Goal: Task Accomplishment & Management: Use online tool/utility

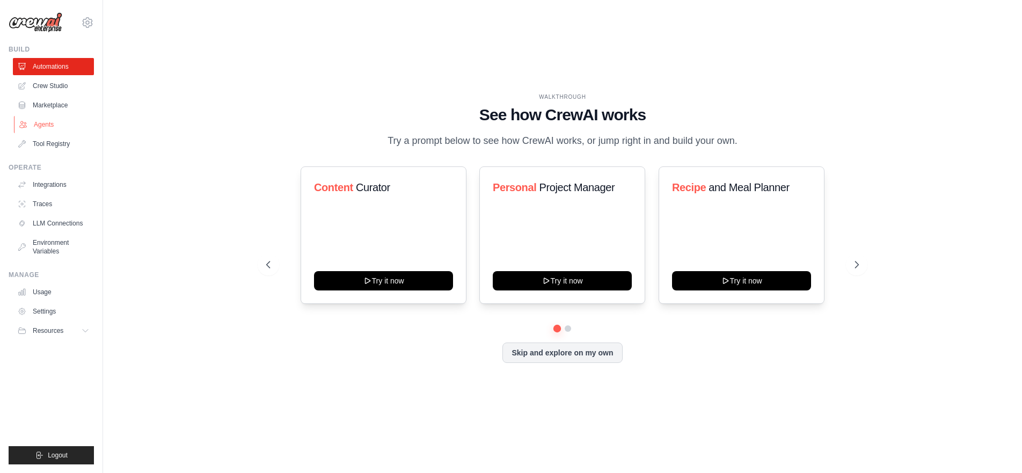
click at [72, 123] on link "Agents" at bounding box center [54, 124] width 81 height 17
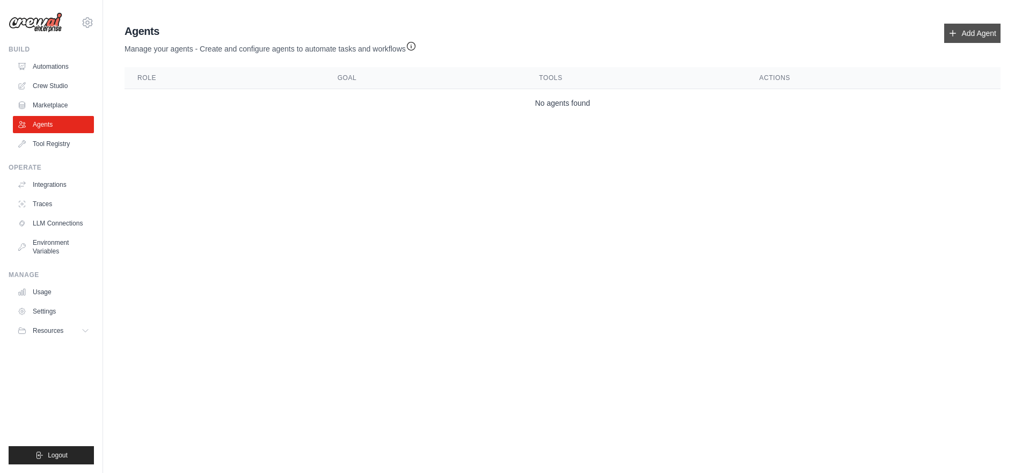
click at [987, 33] on link "Add Agent" at bounding box center [972, 33] width 56 height 19
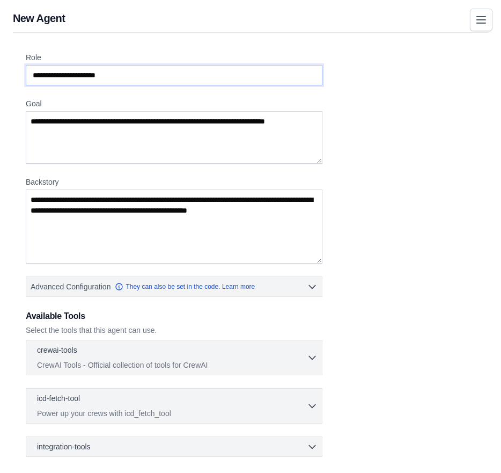
click at [198, 69] on input "Role" at bounding box center [174, 75] width 297 height 20
click at [188, 78] on input "Role" at bounding box center [174, 75] width 297 height 20
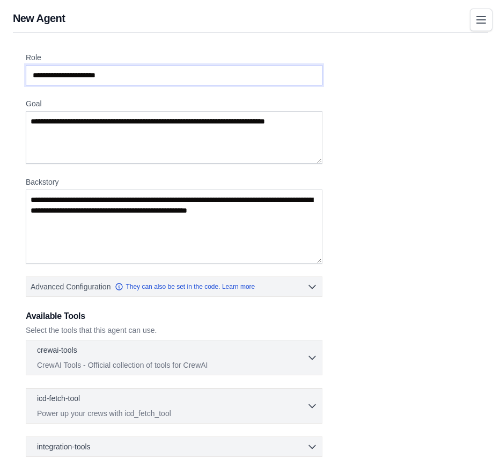
click at [188, 78] on input "Role" at bounding box center [174, 75] width 297 height 20
click at [131, 78] on input "Role" at bounding box center [174, 75] width 297 height 20
type input "**********"
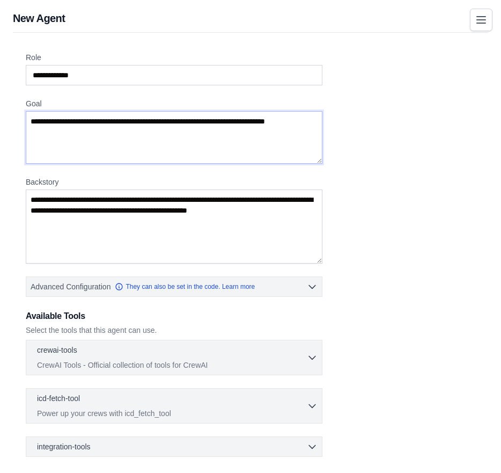
click at [133, 124] on textarea "Goal" at bounding box center [174, 137] width 297 height 53
type textarea "**********"
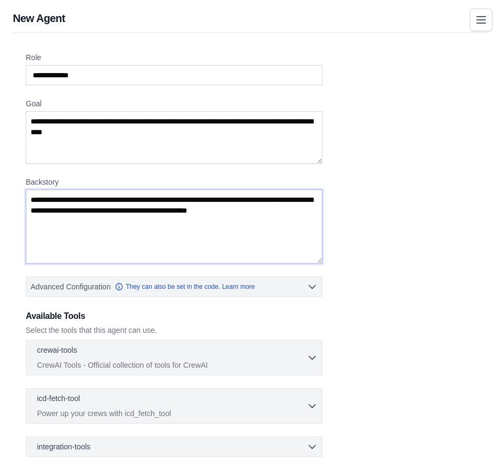
click at [146, 223] on textarea "Backstory" at bounding box center [174, 226] width 297 height 74
paste textarea "**********"
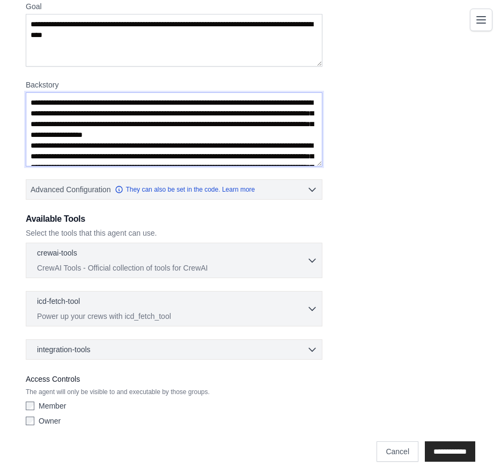
scroll to position [89, 0]
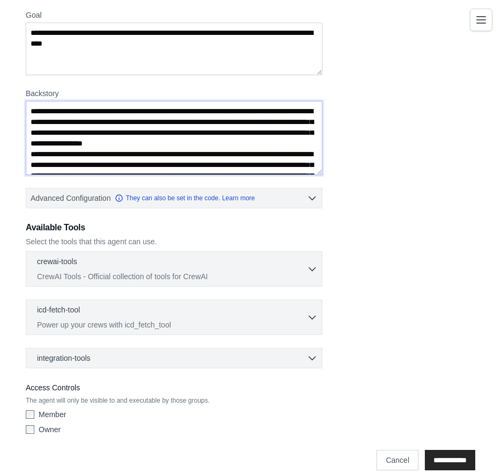
type textarea "**********"
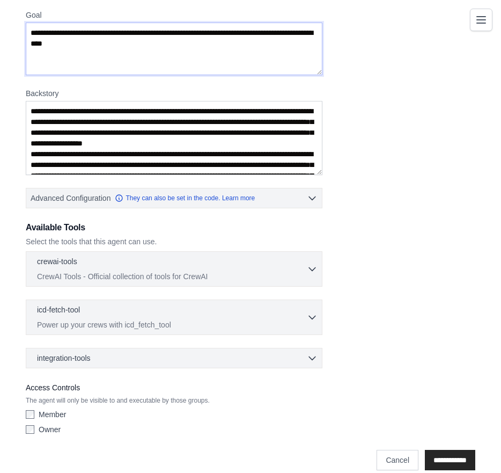
click at [148, 66] on textarea "**********" at bounding box center [174, 49] width 297 height 53
drag, startPoint x: 161, startPoint y: 51, endPoint x: -1, endPoint y: 7, distance: 167.9
click at [0, 7] on html "[EMAIL_ADDRESS][DOMAIN_NAME] Settings Build Automations Crew Studio" at bounding box center [250, 199] width 501 height 576
paste textarea "**********"
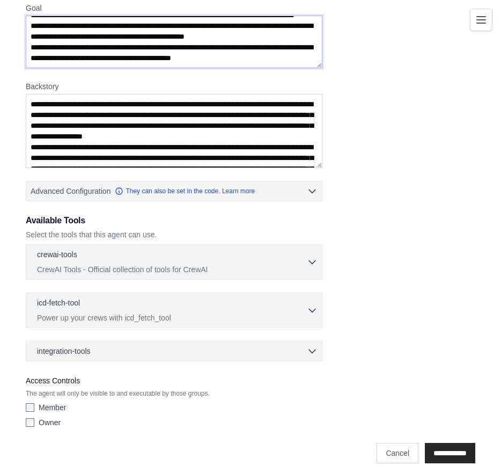
scroll to position [103, 0]
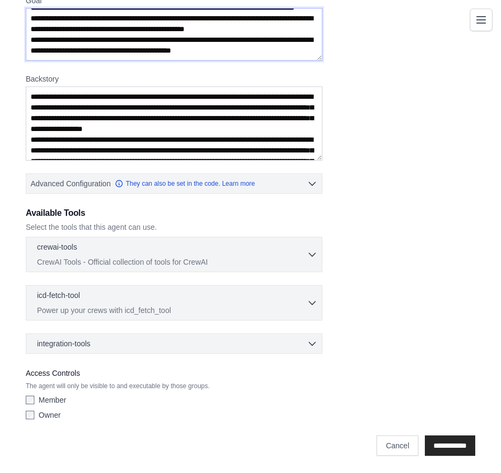
type textarea "**********"
click at [220, 241] on div "crewai-tools 0 selected CrewAI Tools - Official collection of tools for CrewAI …" at bounding box center [174, 254] width 297 height 35
click at [228, 262] on p "CrewAI Tools - Official collection of tools for CrewAI" at bounding box center [172, 261] width 270 height 11
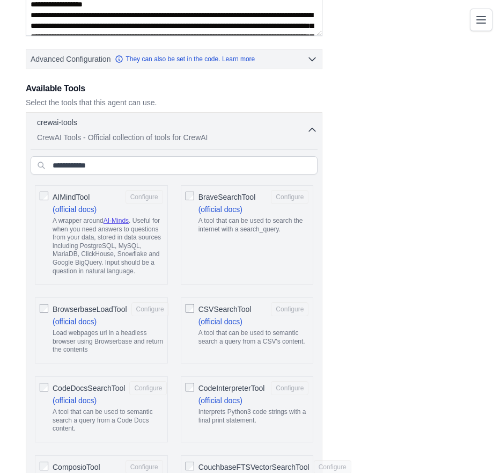
scroll to position [165, 0]
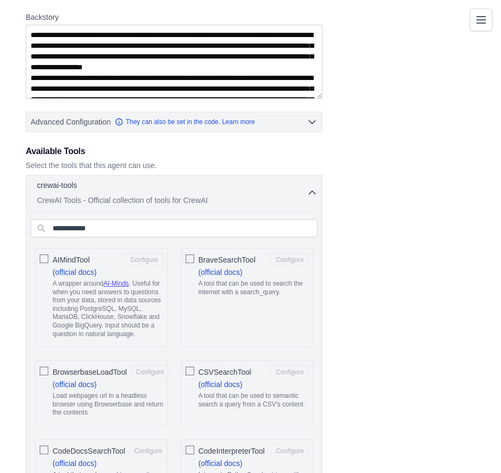
click at [313, 188] on icon "button" at bounding box center [312, 192] width 11 height 11
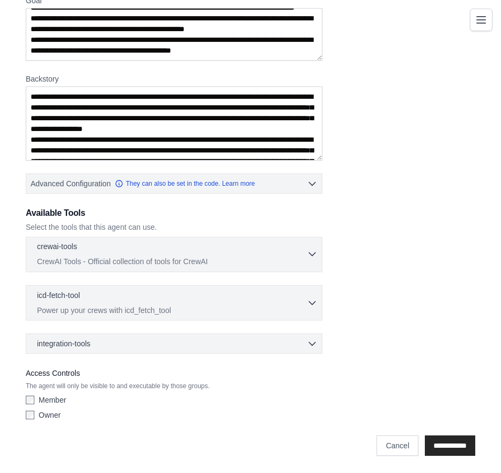
scroll to position [103, 0]
click at [307, 343] on icon "button" at bounding box center [312, 343] width 11 height 11
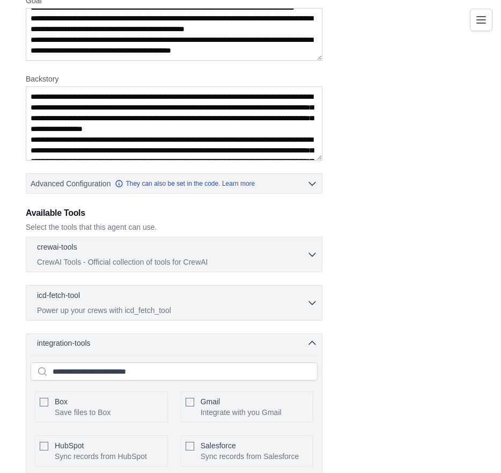
click at [308, 343] on icon "button" at bounding box center [312, 343] width 11 height 11
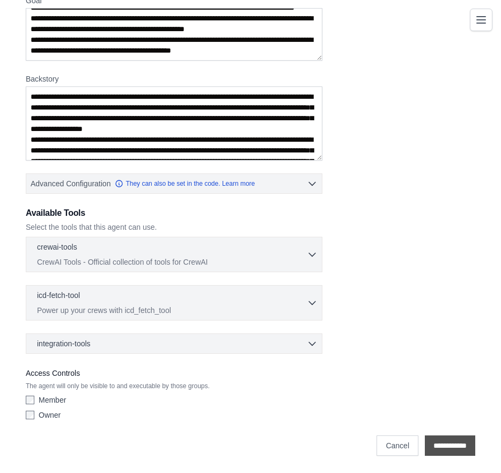
click at [458, 445] on input "**********" at bounding box center [450, 445] width 50 height 20
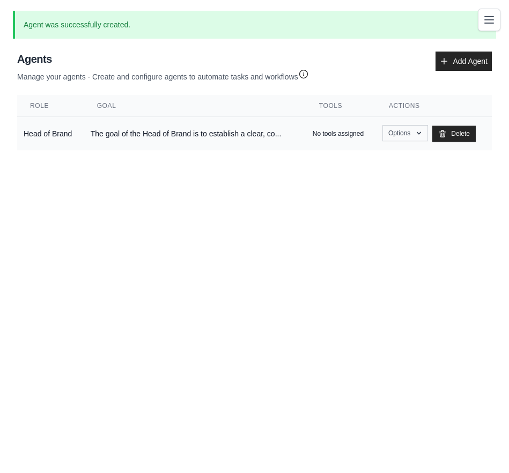
click at [423, 131] on icon "button" at bounding box center [419, 133] width 9 height 9
click at [455, 203] on body "[EMAIL_ADDRESS][DOMAIN_NAME] Settings Build Automations Crew Studio" at bounding box center [254, 236] width 509 height 473
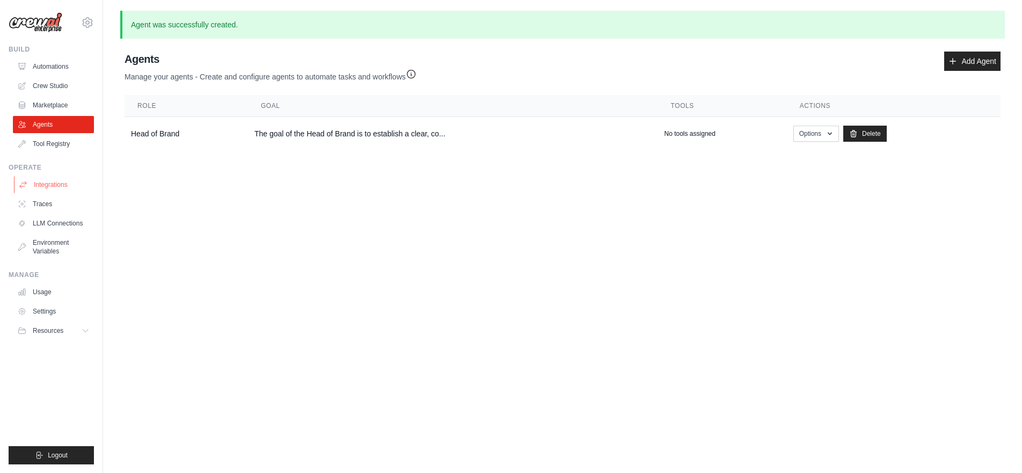
click at [77, 184] on link "Integrations" at bounding box center [54, 184] width 81 height 17
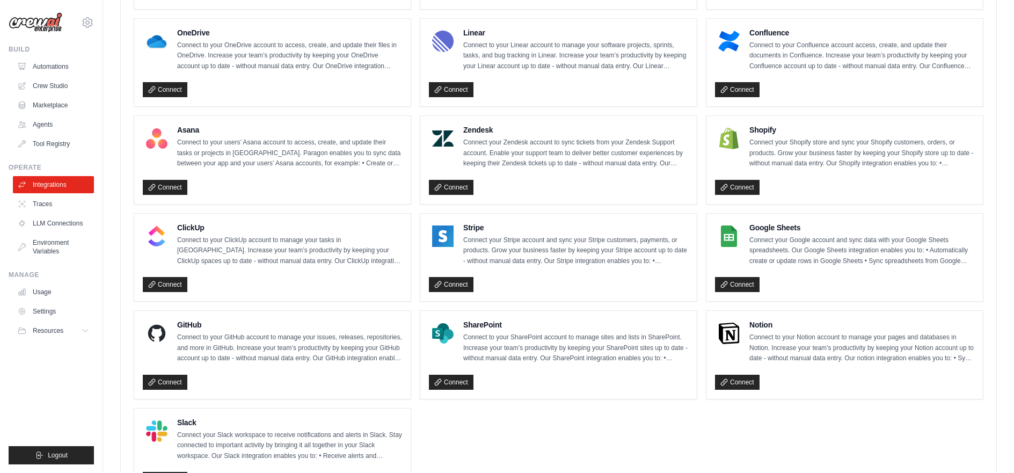
scroll to position [648, 0]
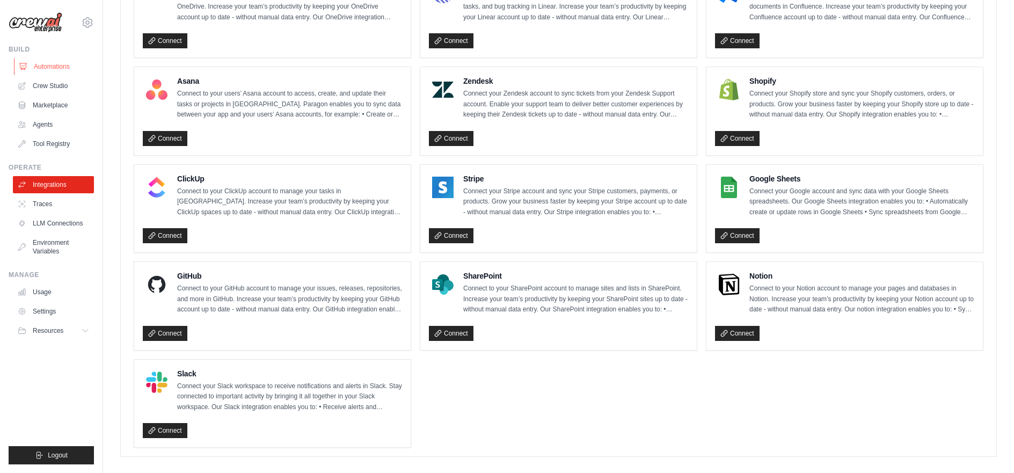
click at [68, 63] on link "Automations" at bounding box center [54, 66] width 81 height 17
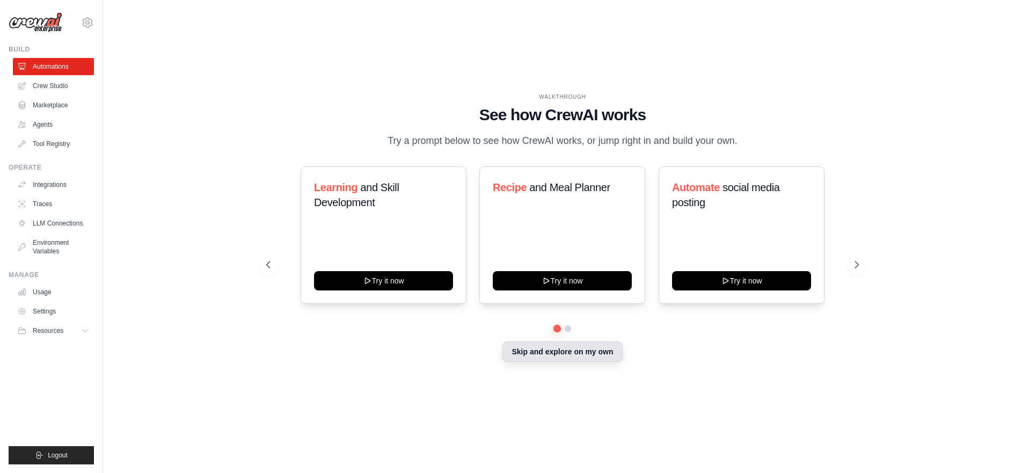
click at [597, 353] on button "Skip and explore on my own" at bounding box center [562, 351] width 120 height 20
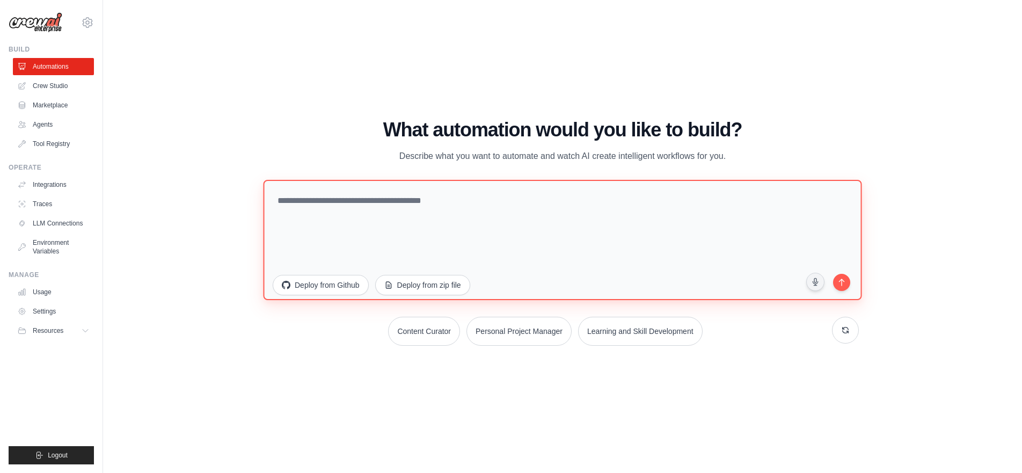
click at [514, 210] on textarea at bounding box center [562, 239] width 598 height 120
click at [539, 216] on textarea at bounding box center [562, 239] width 598 height 120
paste textarea "**********"
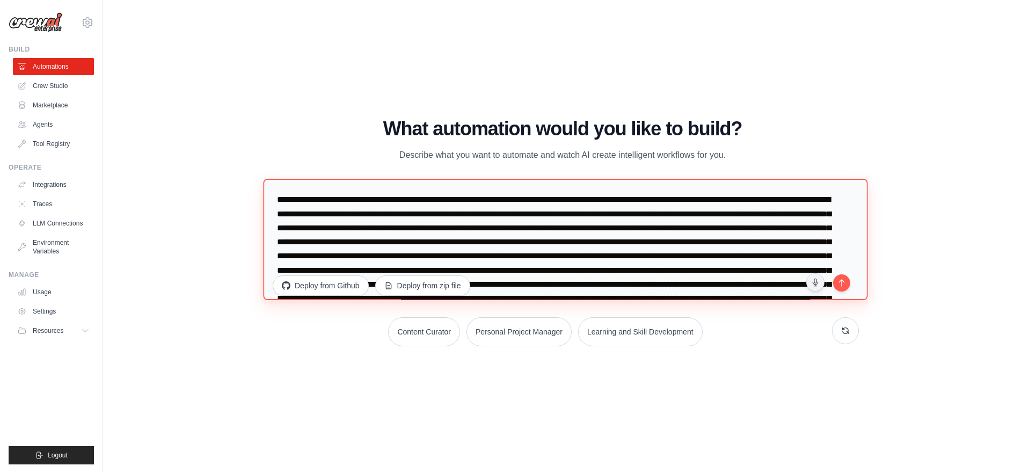
drag, startPoint x: 468, startPoint y: 212, endPoint x: 668, endPoint y: 217, distance: 200.2
click at [668, 217] on textarea at bounding box center [565, 239] width 604 height 121
type textarea "**********"
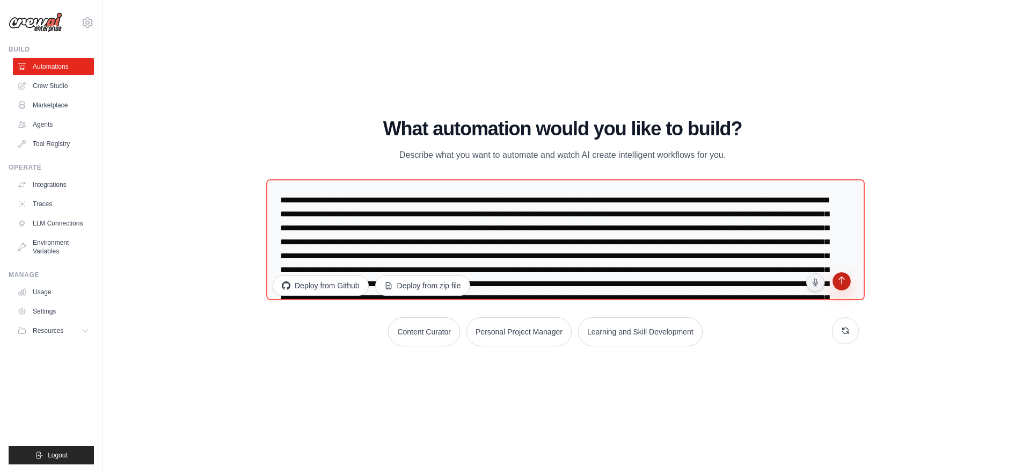
click at [841, 280] on icon "submit" at bounding box center [841, 281] width 10 height 10
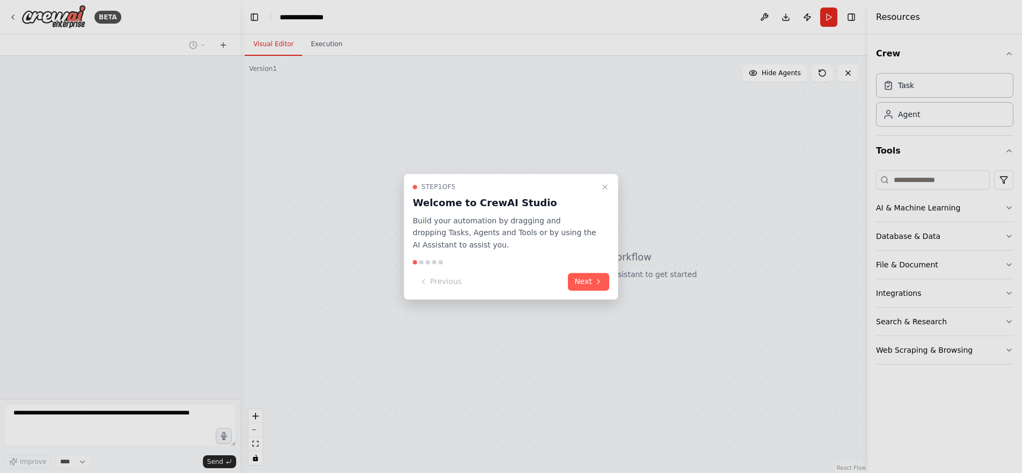
scroll to position [36, 0]
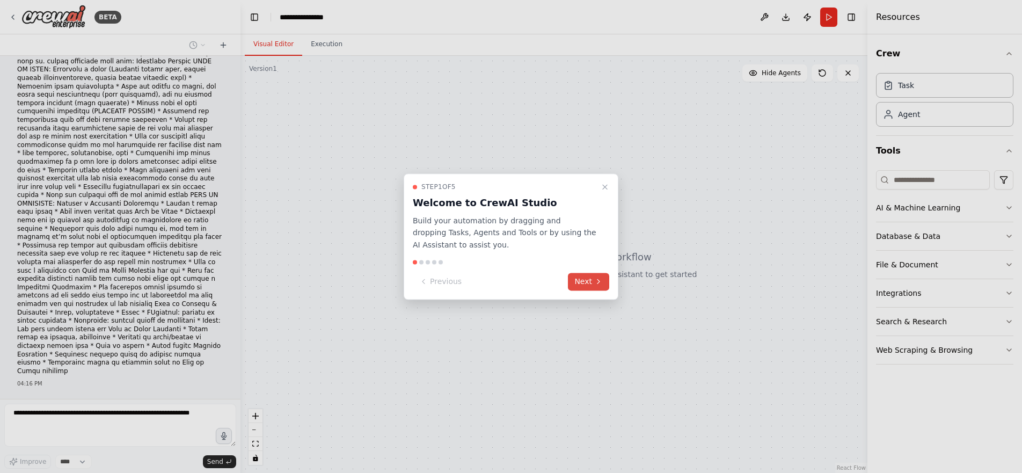
click at [587, 282] on button "Next" at bounding box center [588, 282] width 41 height 18
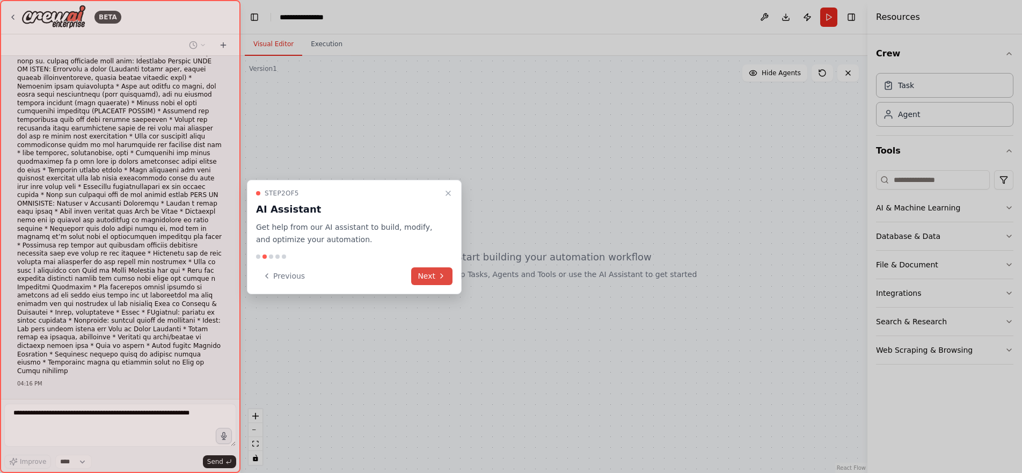
click at [428, 275] on button "Next" at bounding box center [431, 276] width 41 height 18
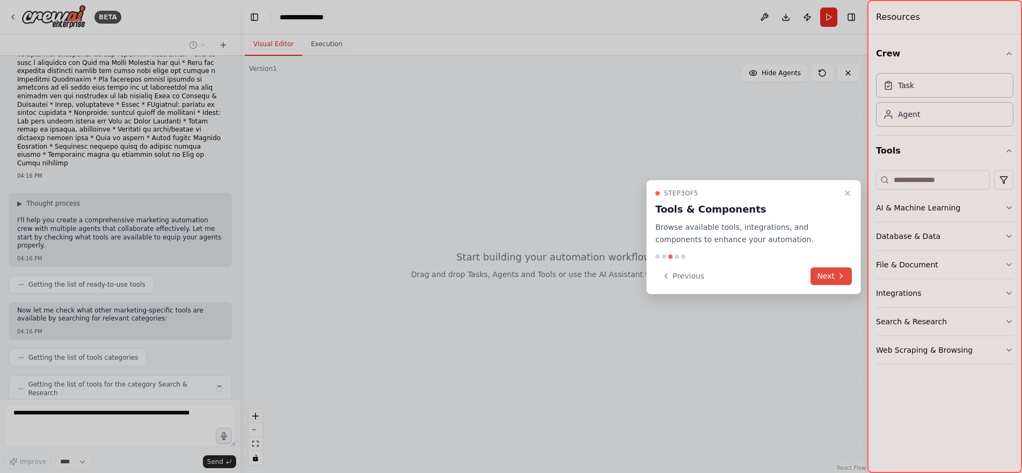
scroll to position [236, 0]
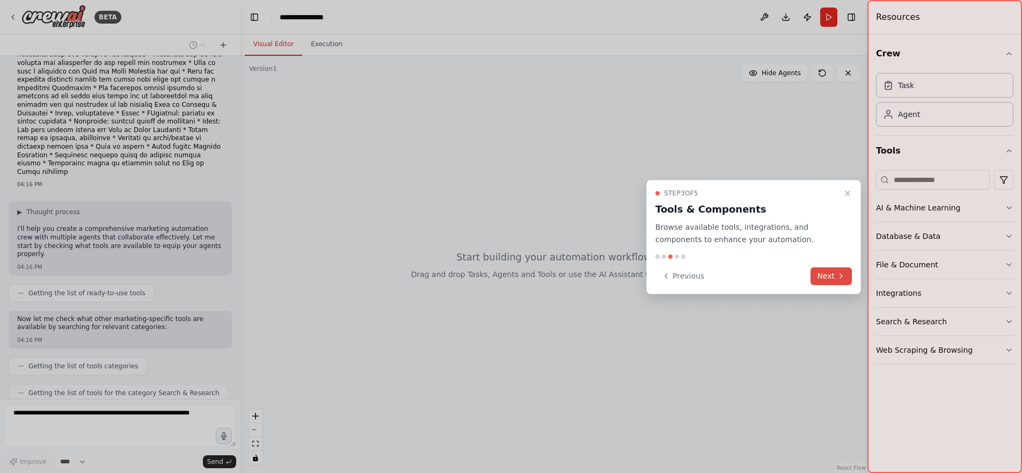
click at [818, 275] on button "Next" at bounding box center [830, 276] width 41 height 18
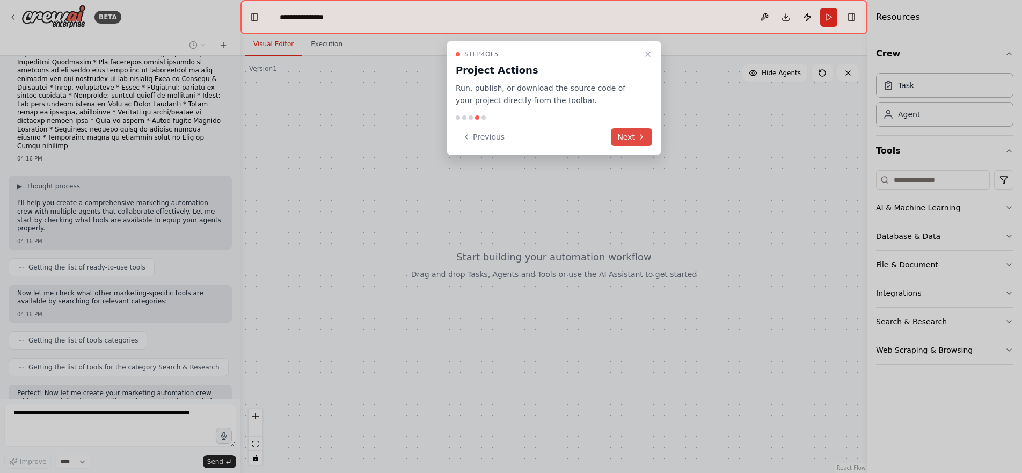
scroll to position [325, 0]
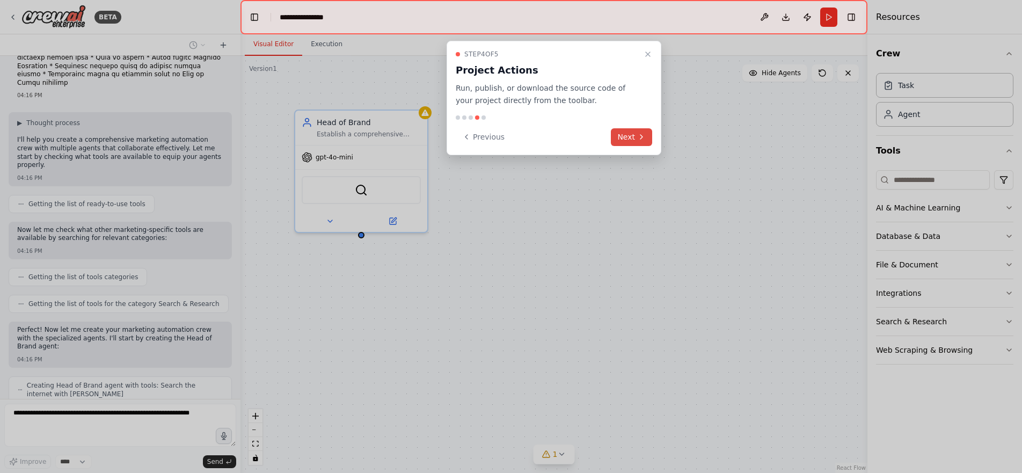
click at [630, 135] on button "Next" at bounding box center [631, 137] width 41 height 18
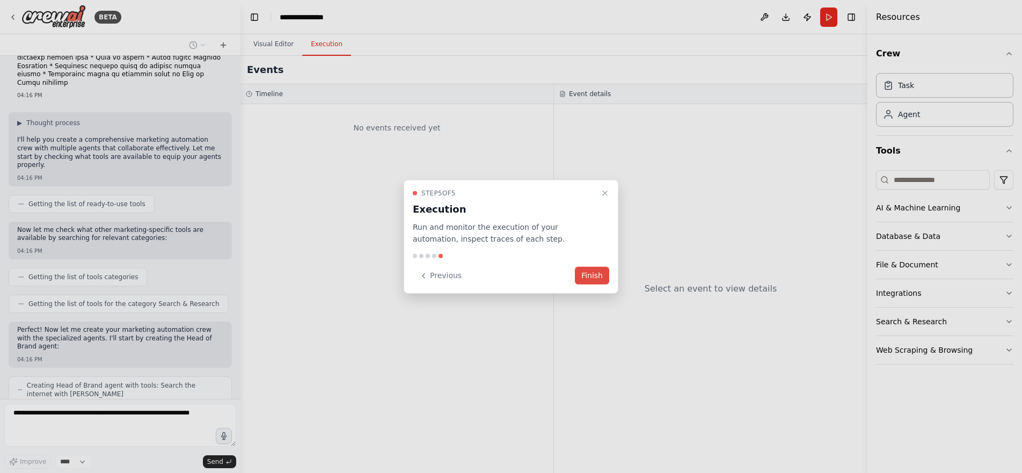
click at [592, 275] on button "Finish" at bounding box center [592, 276] width 34 height 18
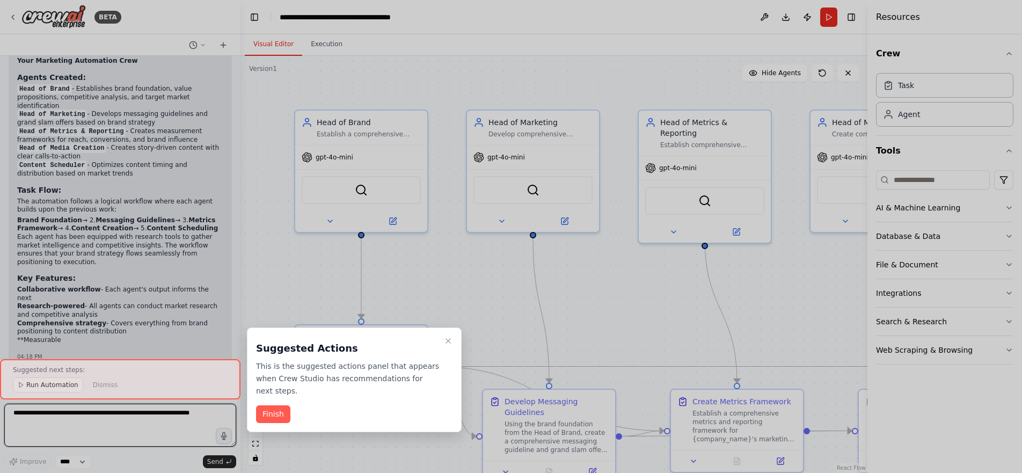
scroll to position [1507, 0]
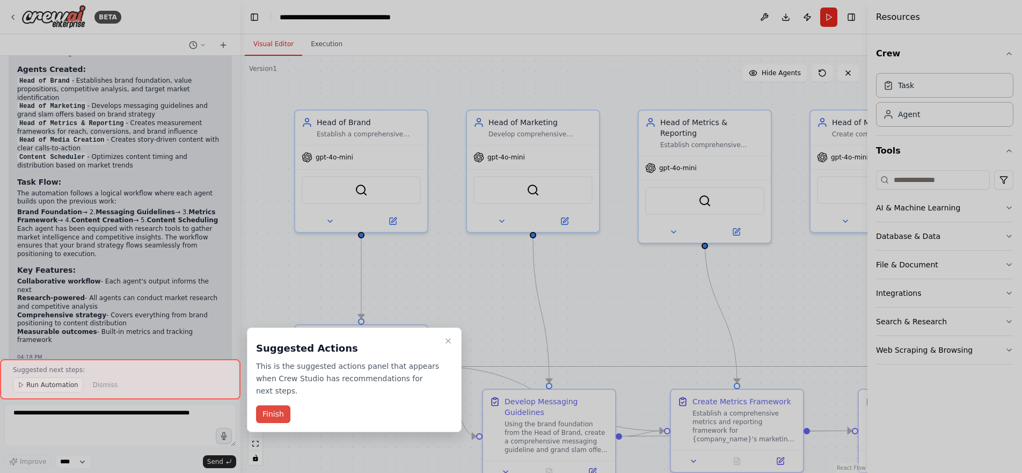
click at [283, 415] on button "Finish" at bounding box center [273, 414] width 34 height 18
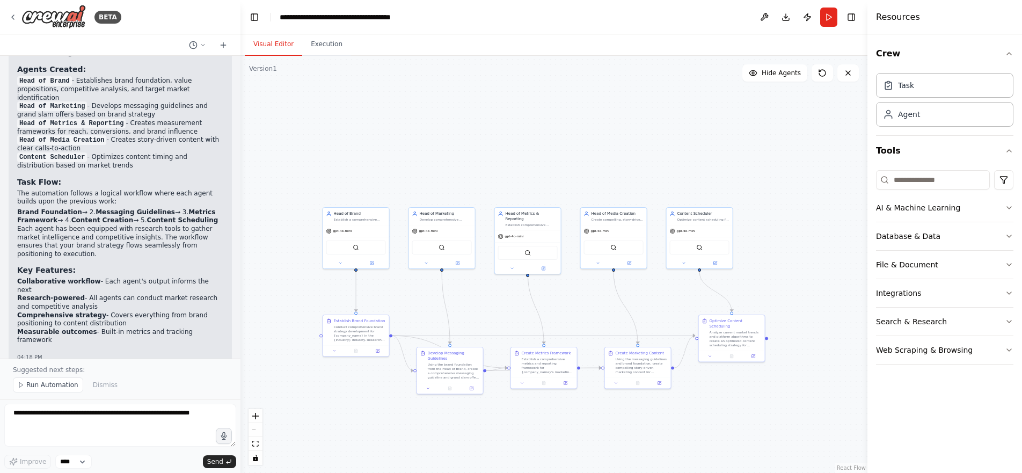
drag, startPoint x: 722, startPoint y: 307, endPoint x: 667, endPoint y: 304, distance: 55.4
click at [667, 304] on div ".deletable-edge-delete-btn { width: 20px; height: 20px; border: 0px solid #ffff…" at bounding box center [553, 264] width 627 height 417
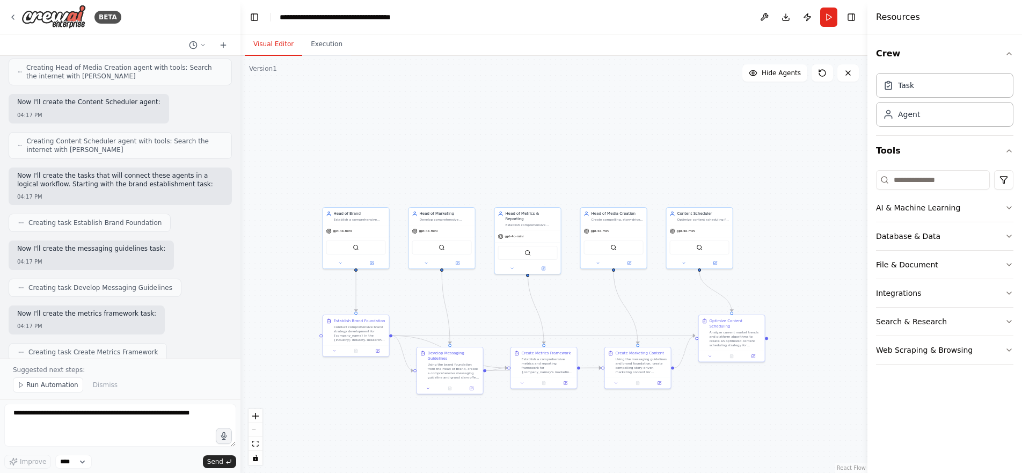
scroll to position [849, 0]
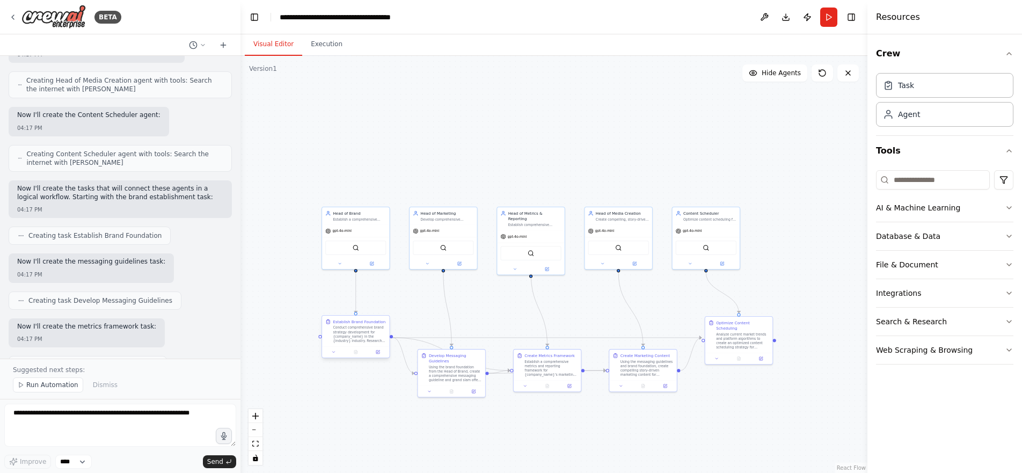
click at [357, 330] on div "Conduct comprehensive brand strategy development for {company_name} in the {ind…" at bounding box center [359, 334] width 53 height 18
click at [354, 334] on div "Conduct comprehensive brand strategy development for {company_name} in the {ind…" at bounding box center [359, 334] width 53 height 18
click at [381, 353] on button at bounding box center [377, 352] width 19 height 6
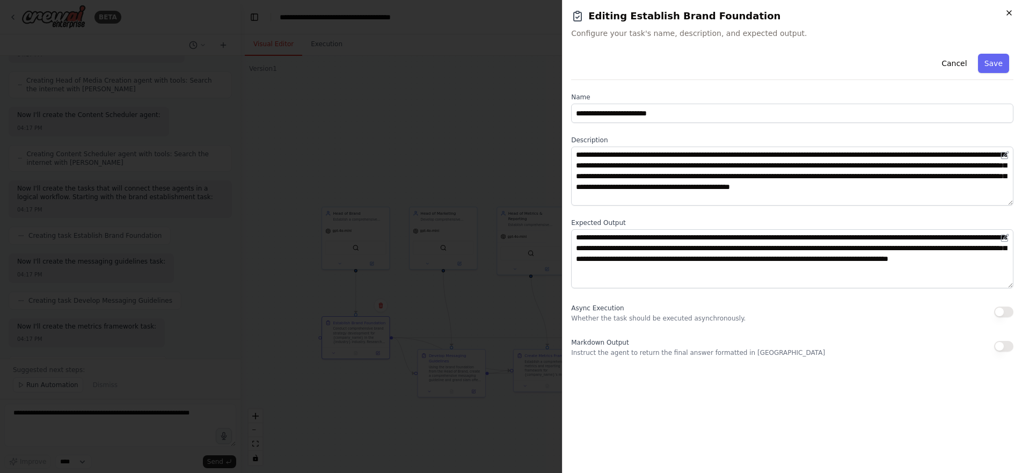
click at [1005, 12] on icon "button" at bounding box center [1009, 13] width 9 height 9
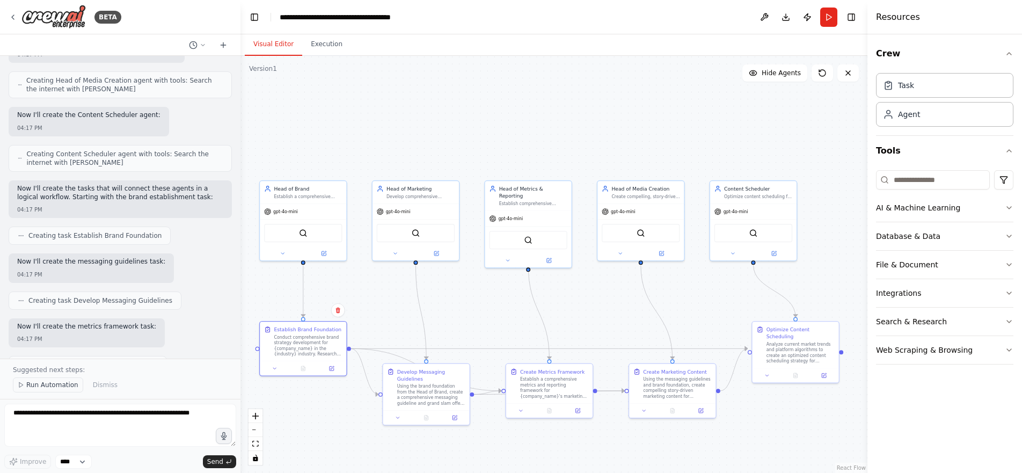
click at [62, 384] on span "Run Automation" at bounding box center [52, 384] width 52 height 9
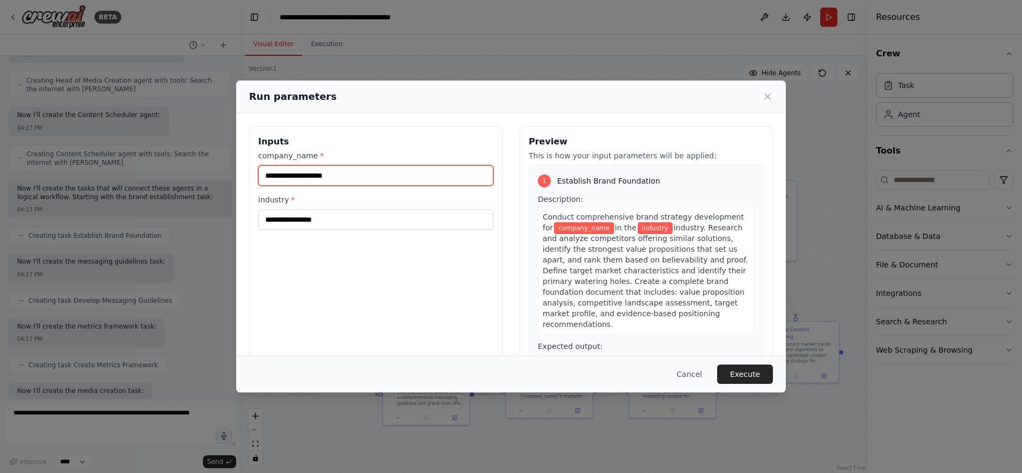
click at [373, 178] on input "company_name *" at bounding box center [375, 175] width 235 height 20
type input "*********"
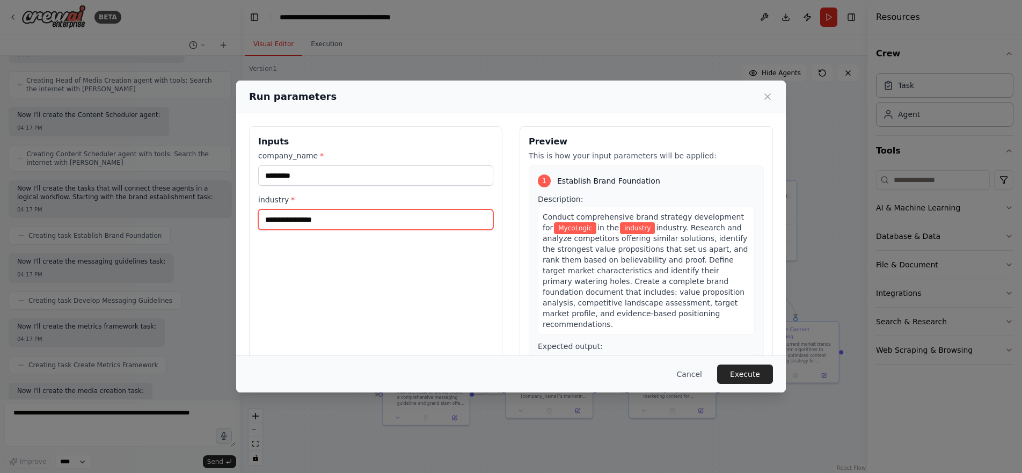
click at [387, 224] on input "industry *" at bounding box center [375, 219] width 235 height 20
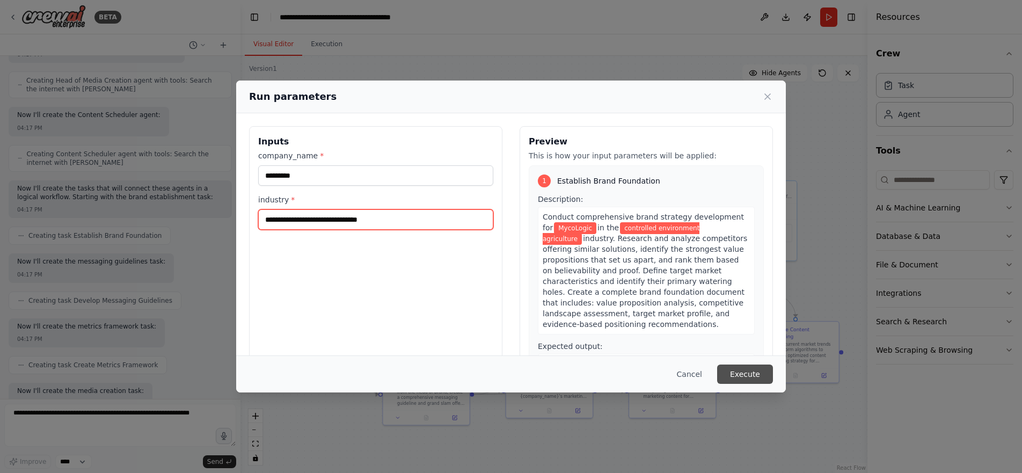
type input "**********"
click at [769, 372] on button "Execute" at bounding box center [745, 373] width 56 height 19
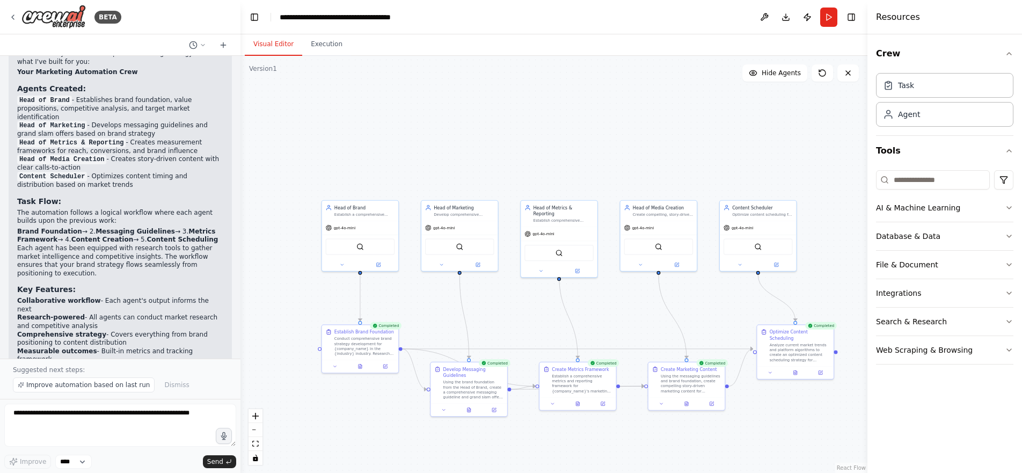
scroll to position [1507, 0]
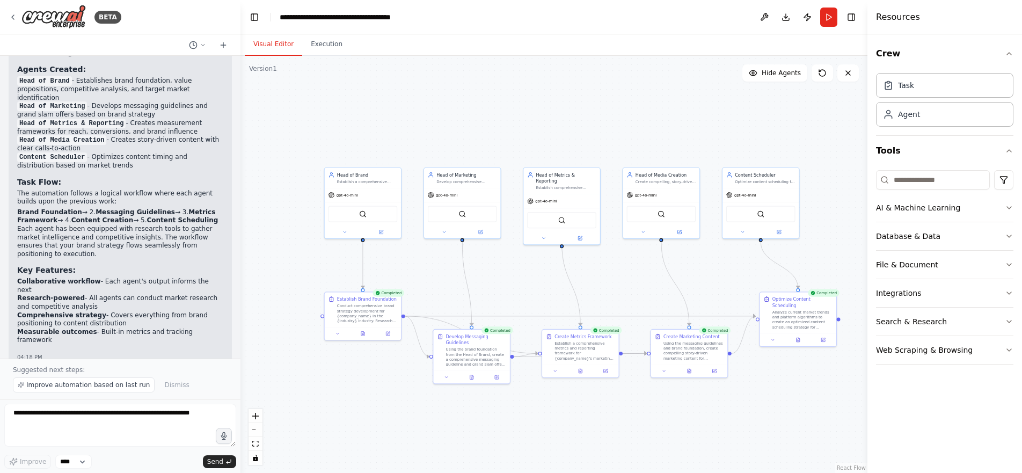
drag, startPoint x: 837, startPoint y: 408, endPoint x: 840, endPoint y: 375, distance: 33.4
click at [840, 375] on div ".deletable-edge-delete-btn { width: 20px; height: 20px; border: 0px solid #ffff…" at bounding box center [553, 264] width 627 height 417
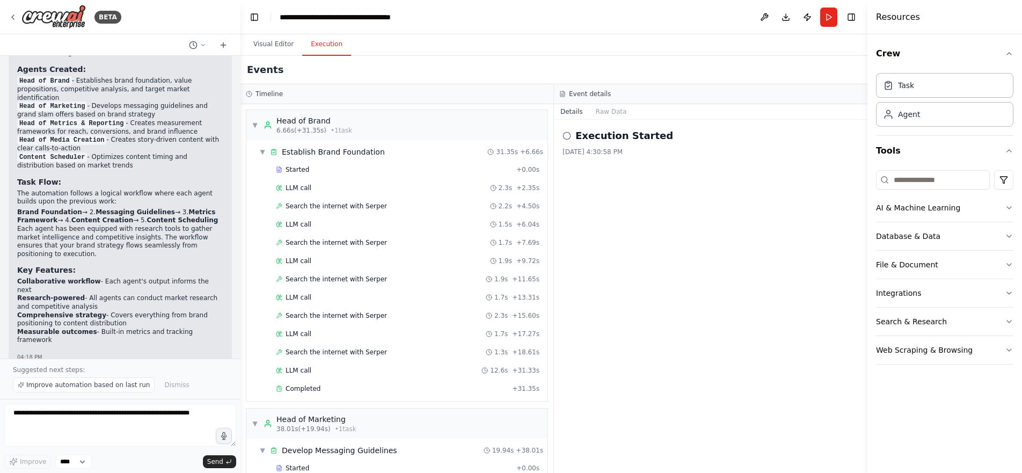
click at [321, 48] on button "Execution" at bounding box center [326, 44] width 49 height 23
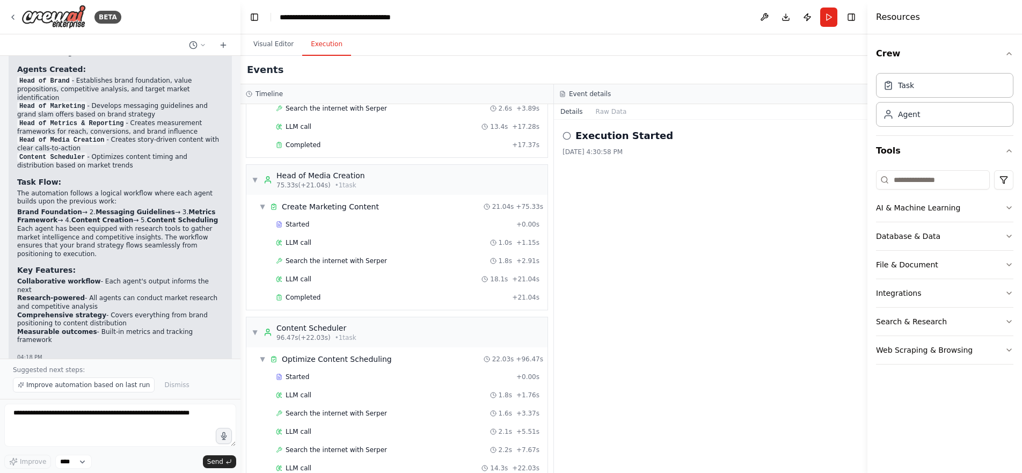
scroll to position [0, 0]
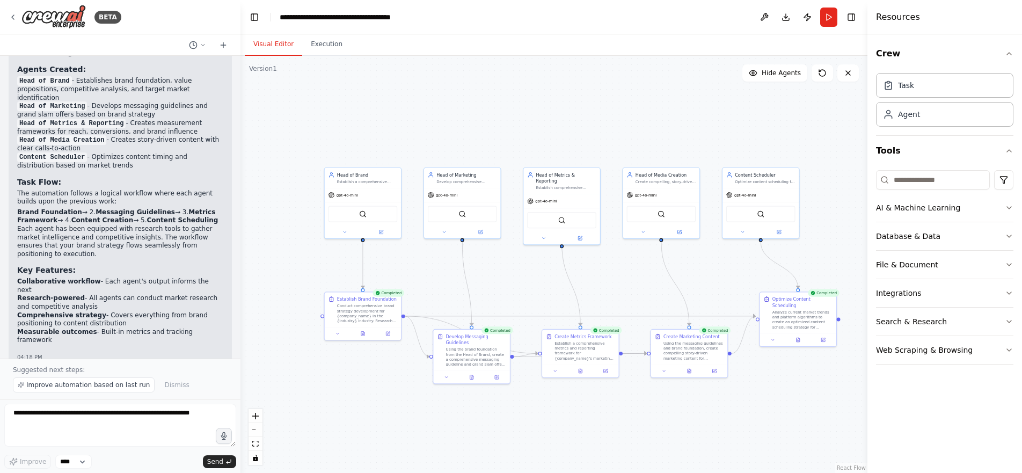
click at [286, 45] on button "Visual Editor" at bounding box center [273, 44] width 57 height 23
click at [79, 424] on textarea at bounding box center [120, 425] width 232 height 43
type textarea "**********"
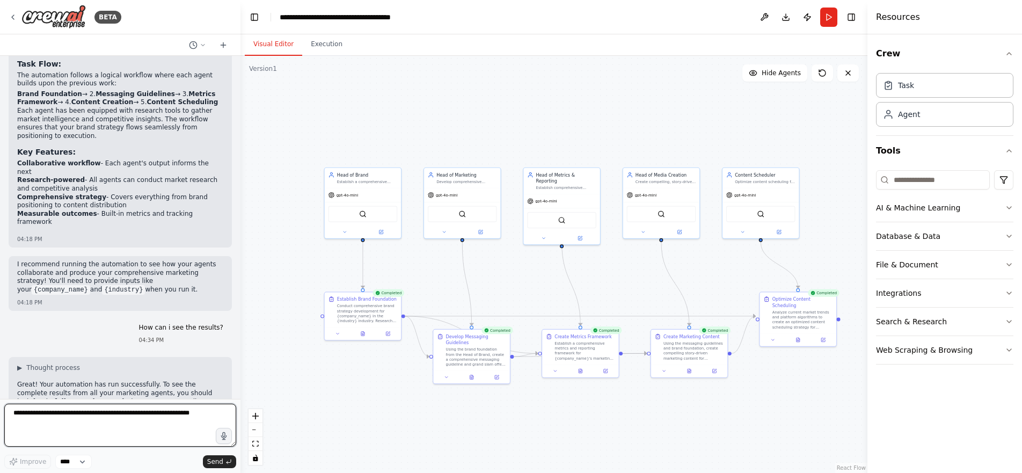
scroll to position [1735, 0]
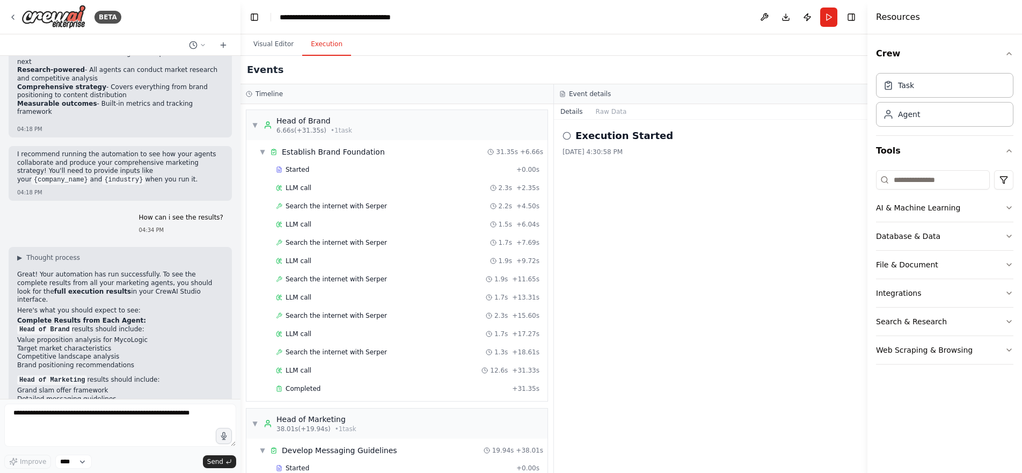
click at [332, 40] on button "Execution" at bounding box center [326, 44] width 49 height 23
click at [414, 114] on div "▼ Head of Brand 6.66s (+31.35s) • 1 task" at bounding box center [396, 125] width 301 height 30
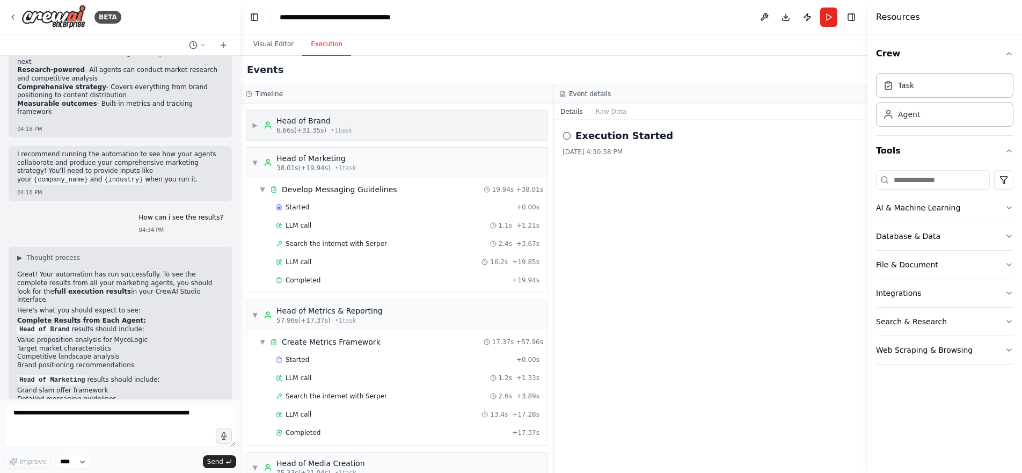
click at [421, 120] on div "▶ Head of Brand 6.66s (+31.35s) • 1 task" at bounding box center [396, 125] width 301 height 30
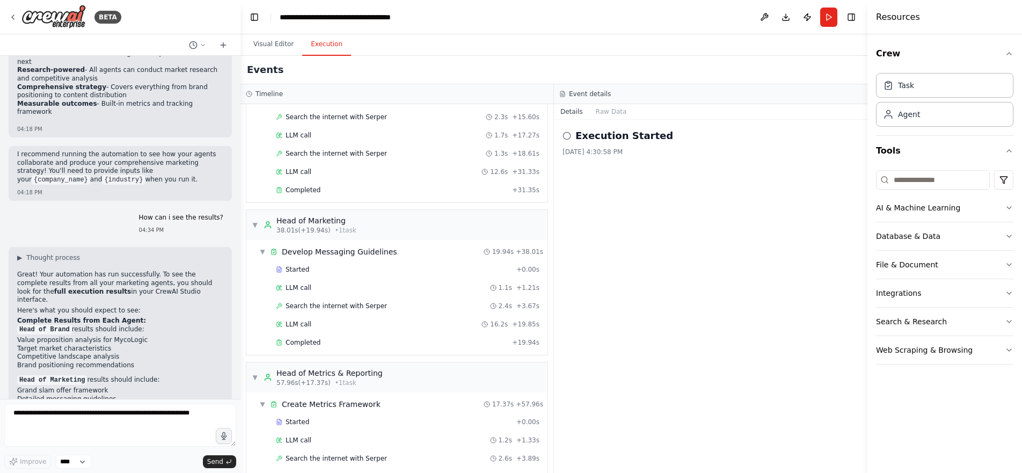
scroll to position [164, 0]
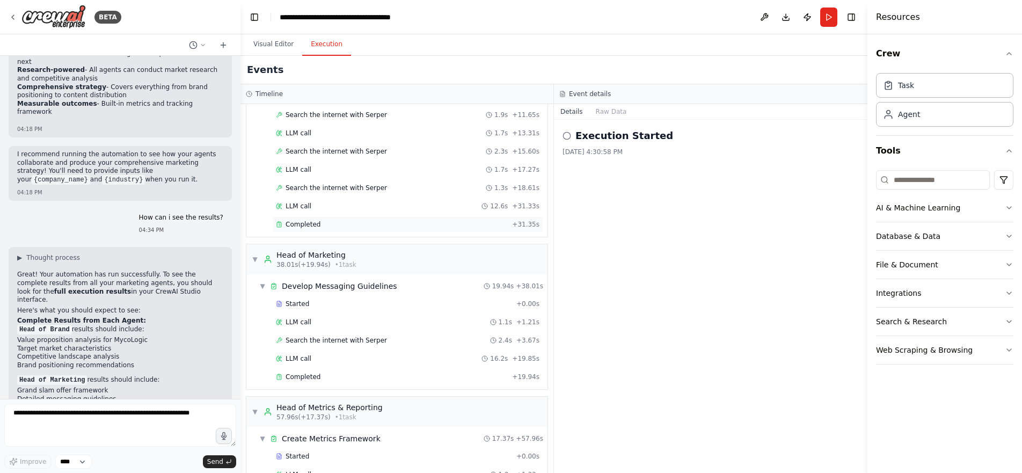
click at [328, 225] on div "Completed" at bounding box center [392, 224] width 232 height 9
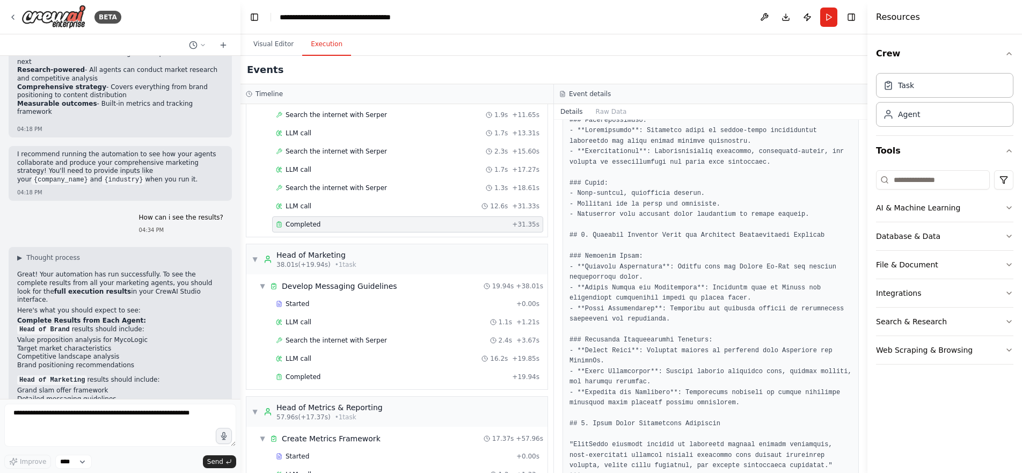
scroll to position [818, 0]
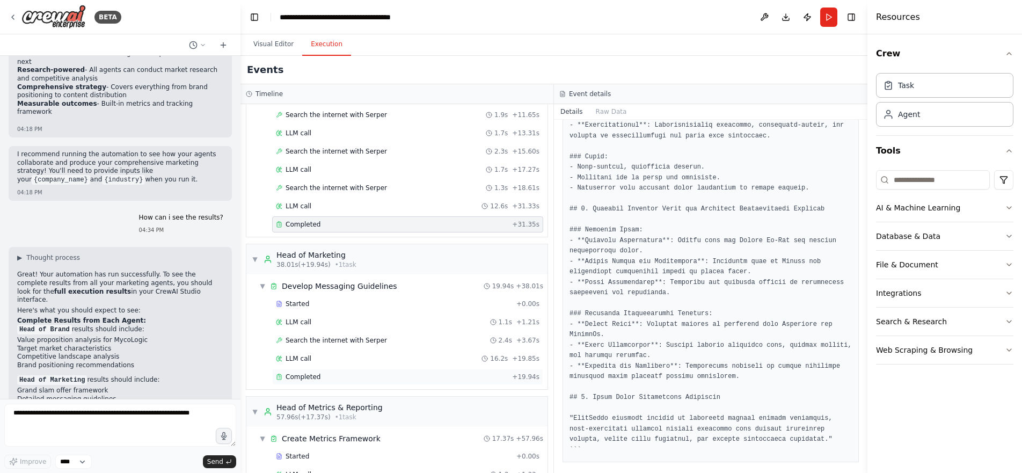
click at [409, 378] on div "Completed" at bounding box center [392, 376] width 232 height 9
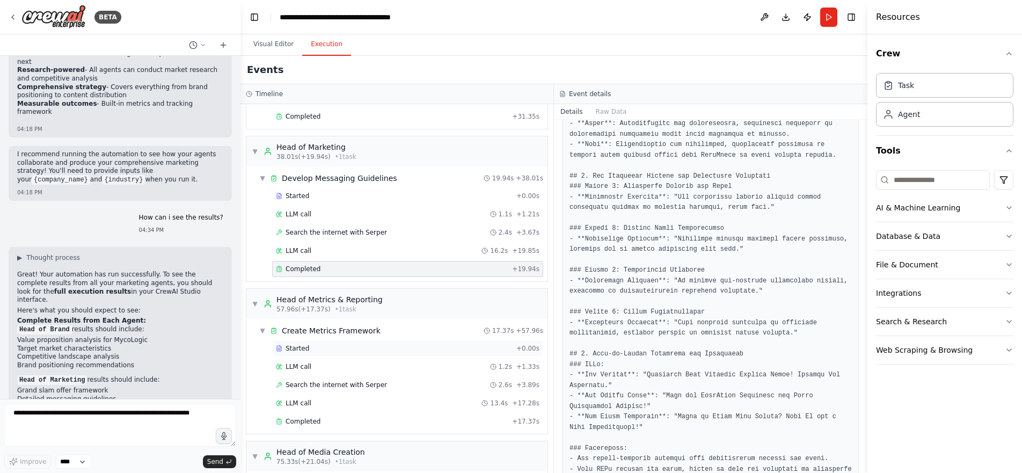
scroll to position [323, 0]
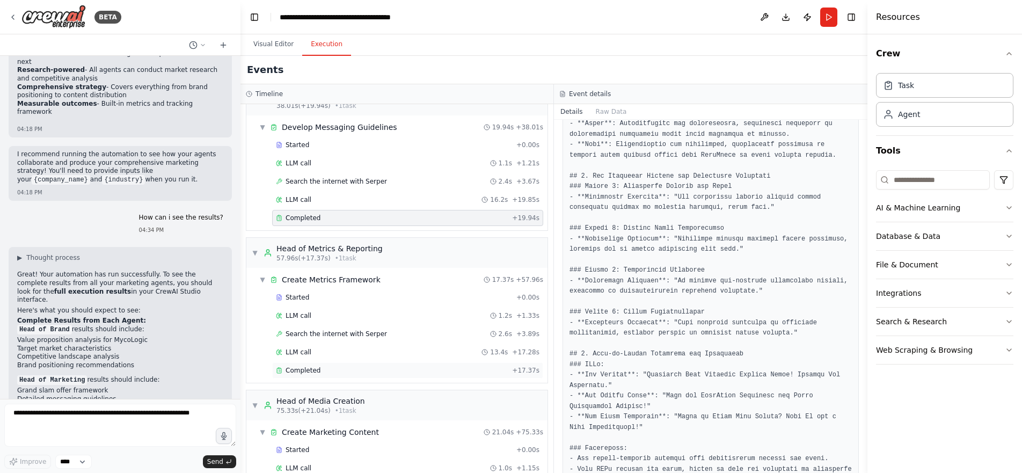
click at [422, 373] on div "Completed" at bounding box center [392, 370] width 232 height 9
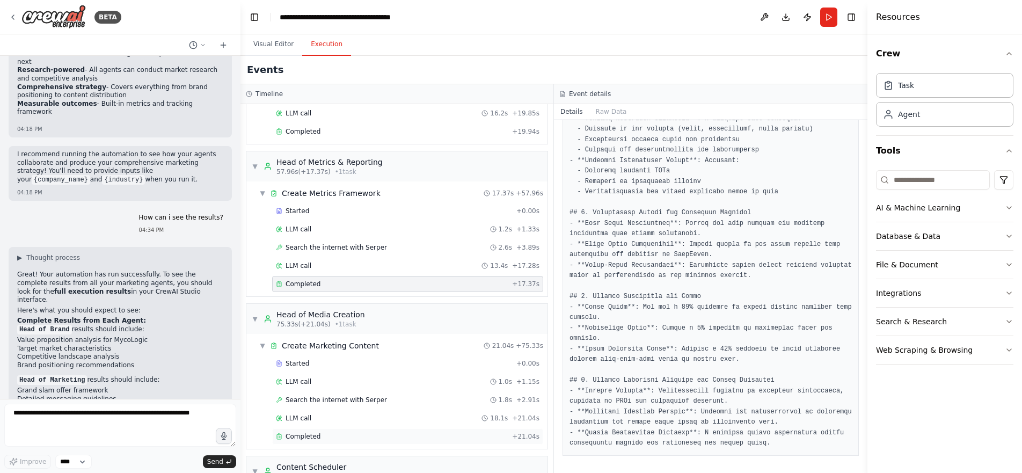
scroll to position [465, 0]
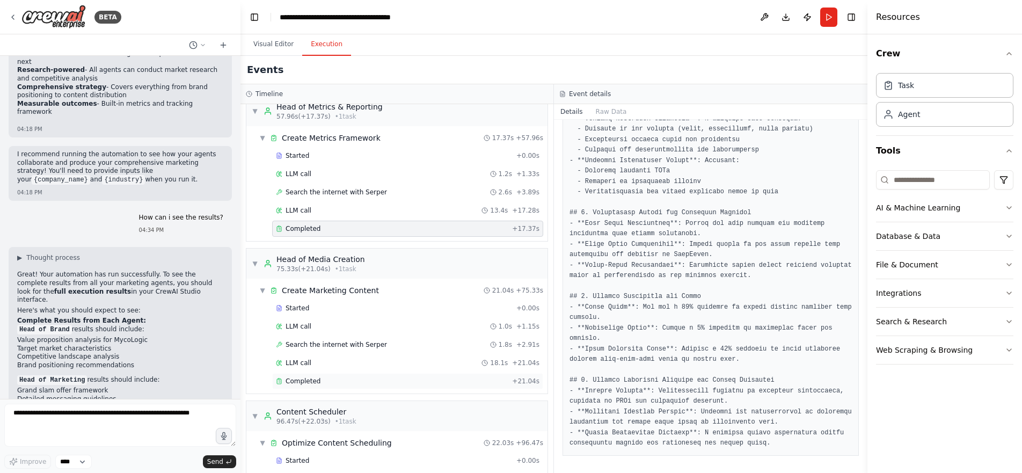
click at [377, 385] on div "Completed" at bounding box center [392, 381] width 232 height 9
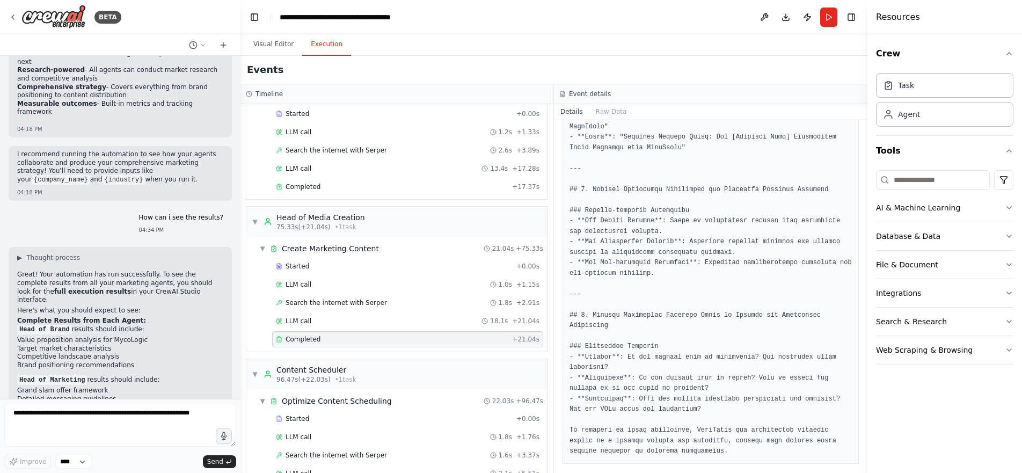
scroll to position [587, 0]
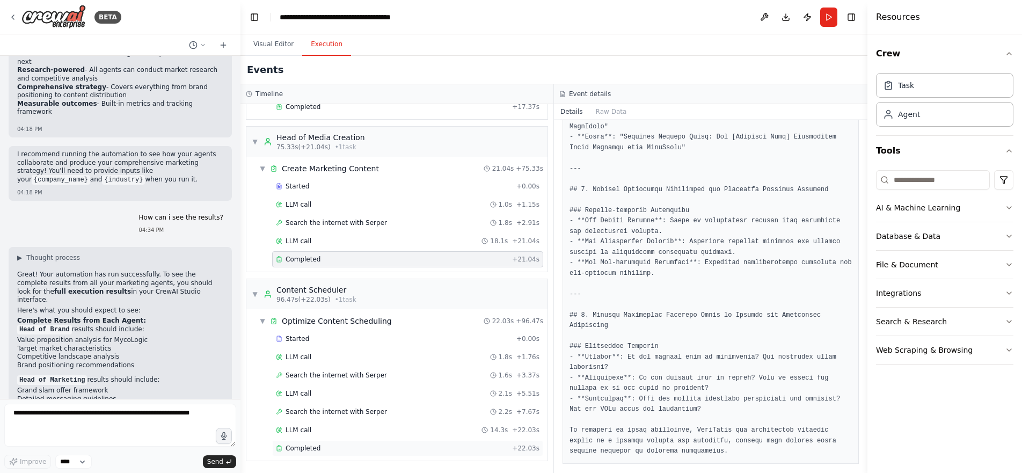
click at [422, 441] on div "Completed + 22.03s" at bounding box center [407, 448] width 271 height 16
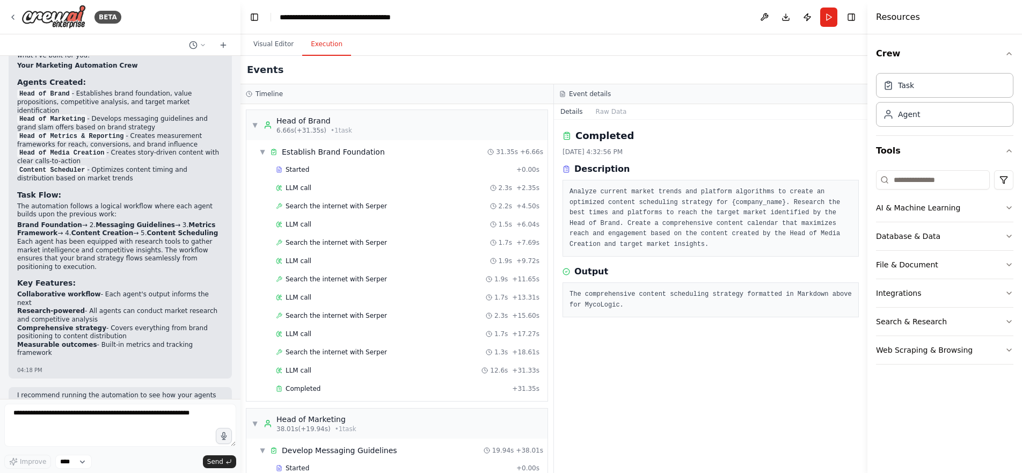
scroll to position [1911, 0]
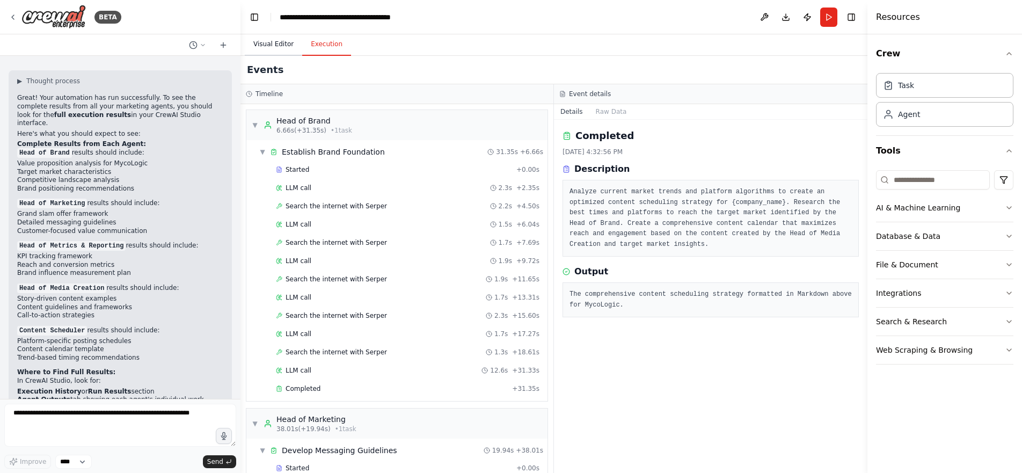
click at [274, 43] on button "Visual Editor" at bounding box center [273, 44] width 57 height 23
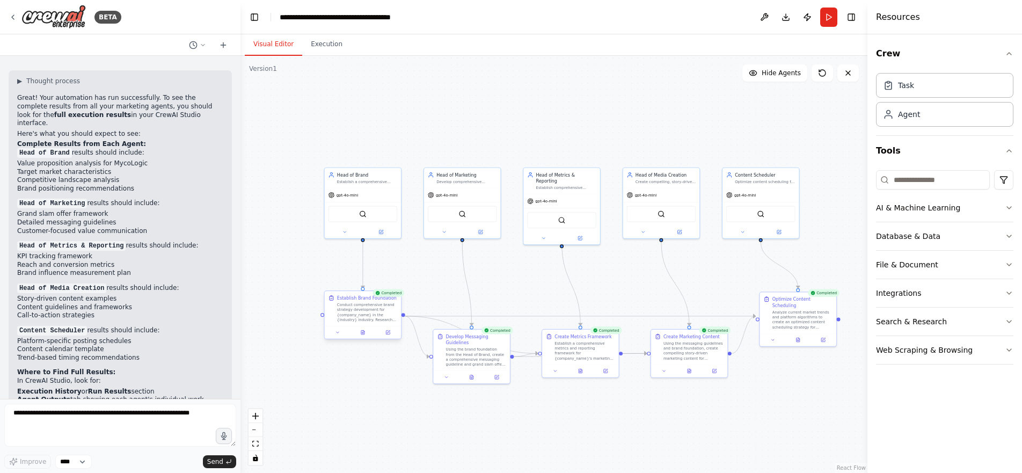
click at [370, 303] on div "Conduct comprehensive brand strategy development for {company_name} in the {ind…" at bounding box center [367, 312] width 60 height 20
click at [367, 331] on button at bounding box center [362, 332] width 26 height 8
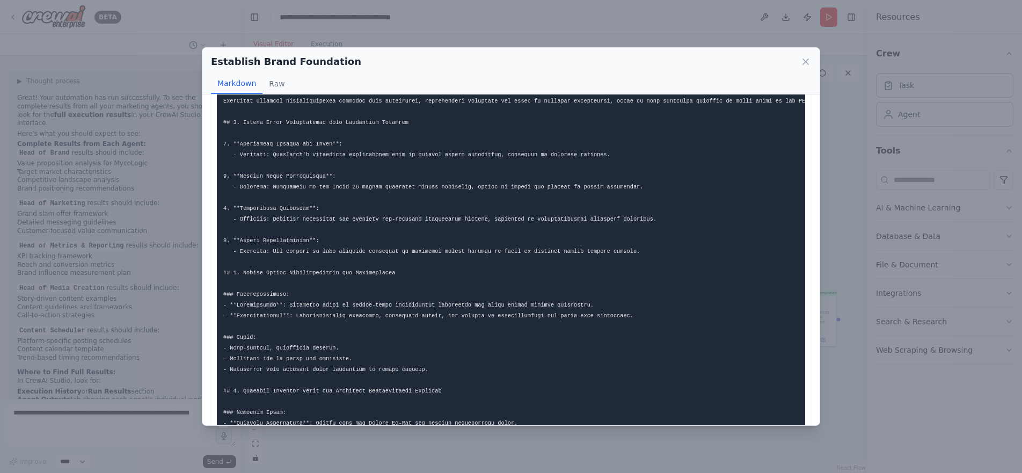
scroll to position [0, 0]
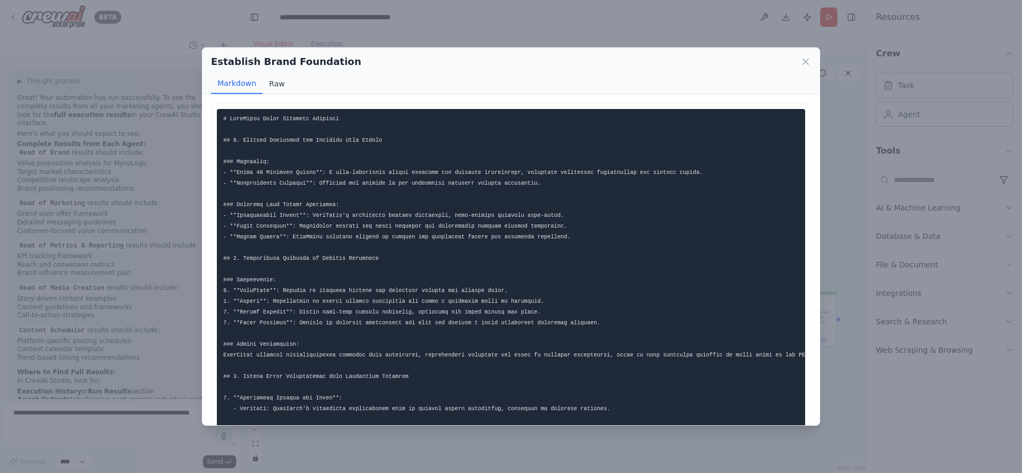
click at [281, 80] on button "Raw" at bounding box center [276, 84] width 28 height 20
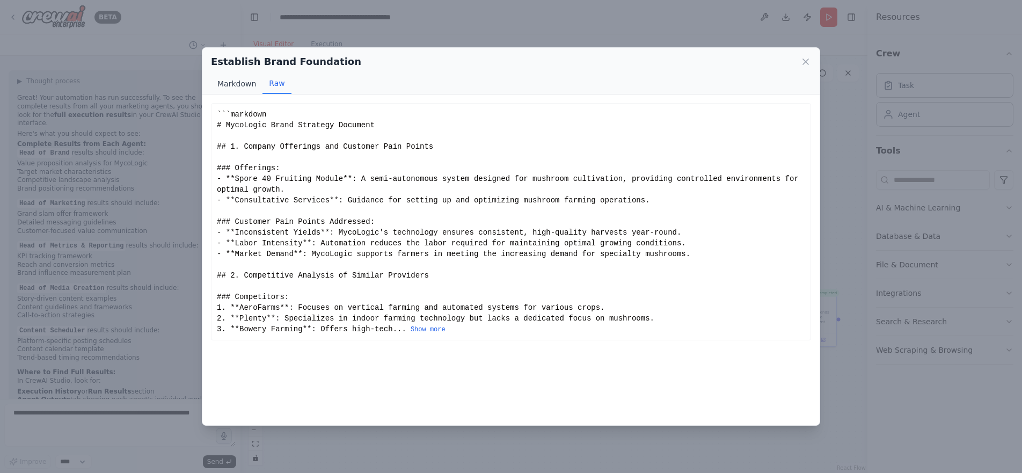
click at [238, 85] on button "Markdown" at bounding box center [237, 84] width 52 height 20
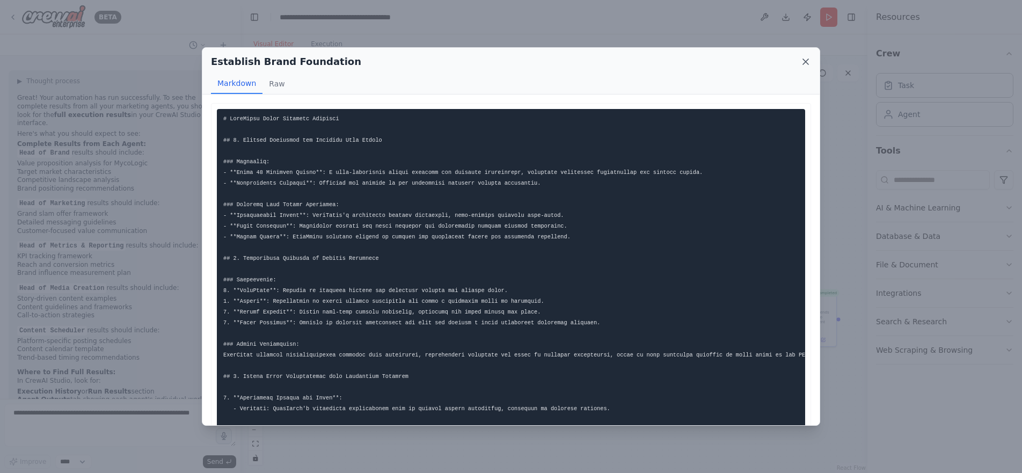
click at [804, 60] on icon at bounding box center [805, 61] width 5 height 5
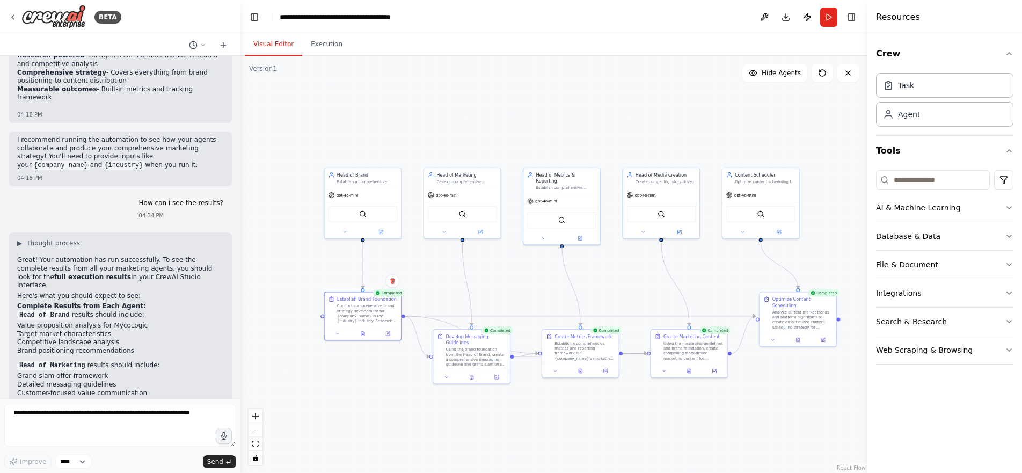
scroll to position [1724, 0]
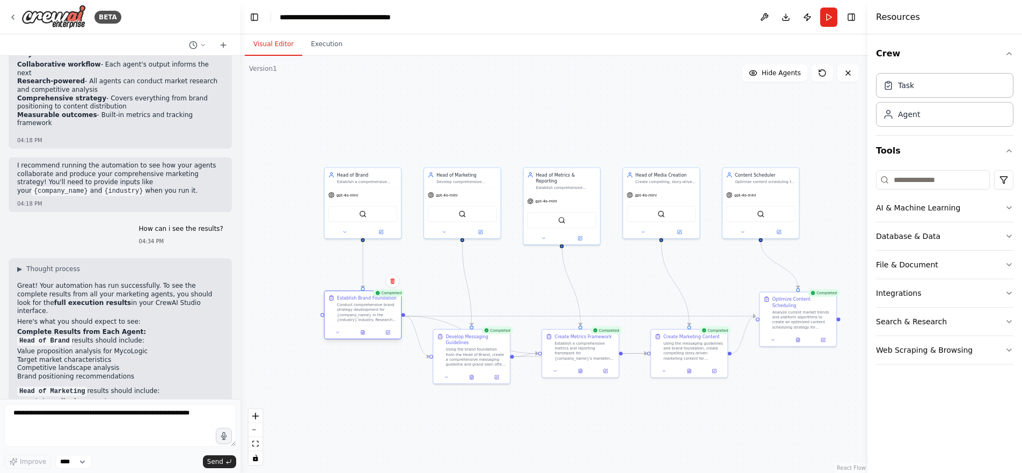
click at [371, 315] on div "Conduct comprehensive brand strategy development for {company_name} in the {ind…" at bounding box center [367, 312] width 60 height 20
click at [78, 427] on textarea at bounding box center [120, 425] width 232 height 43
type textarea "**********"
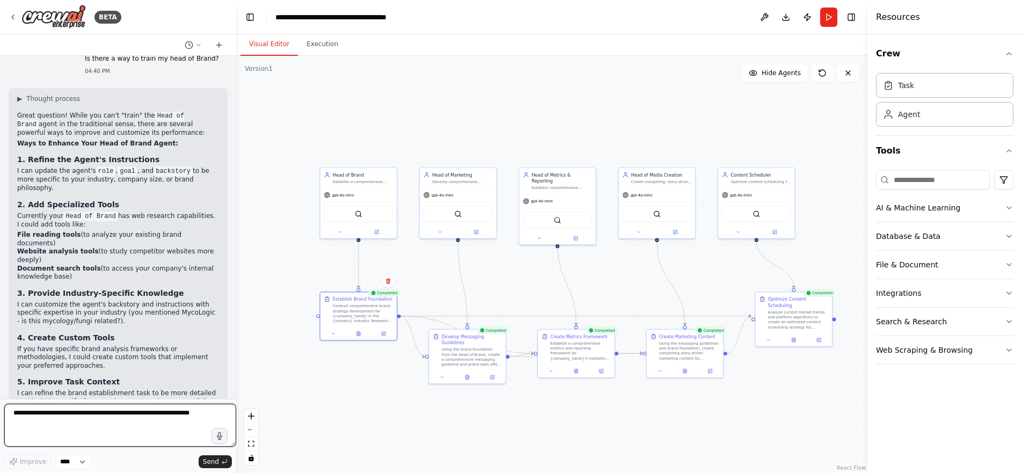
scroll to position [2399, 0]
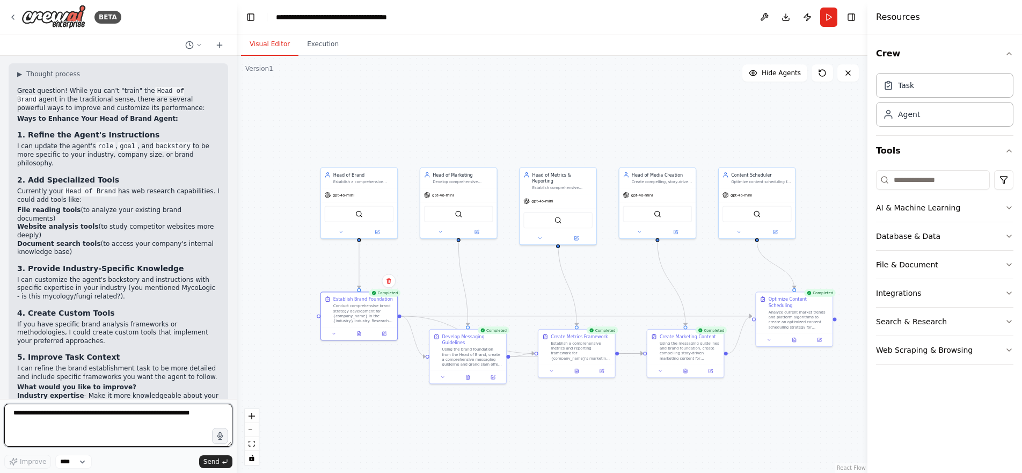
drag, startPoint x: 236, startPoint y: 382, endPoint x: 237, endPoint y: 349, distance: 33.3
click at [237, 349] on div "BETA 04:16 PM ▶ Thought process I'll help you create a comprehensive marketing …" at bounding box center [511, 236] width 1022 height 473
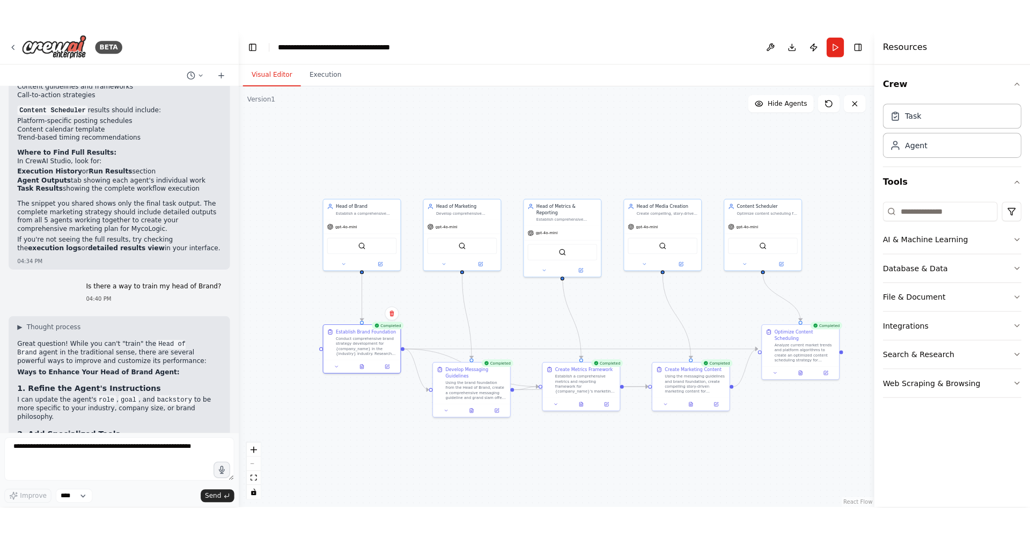
scroll to position [2183, 0]
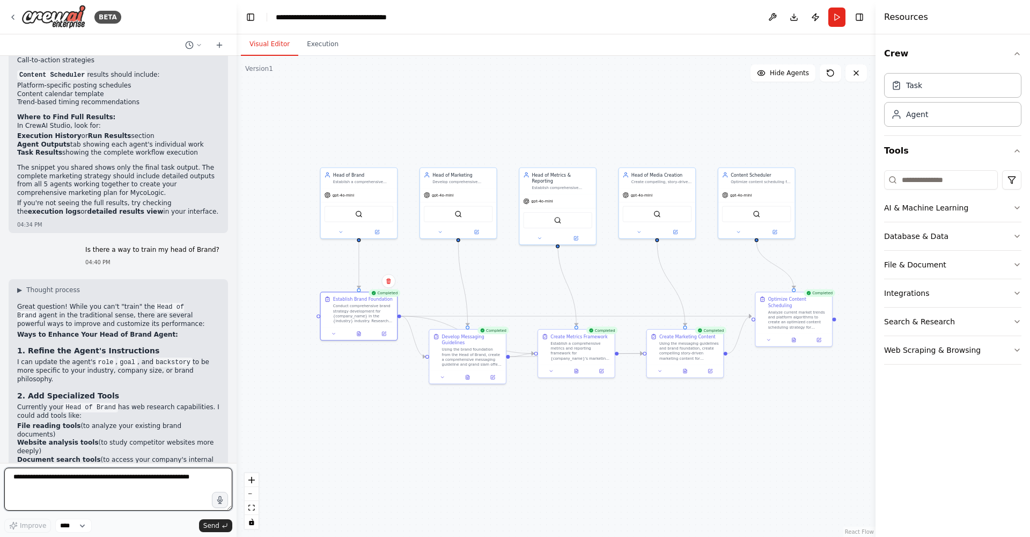
click at [64, 472] on textarea at bounding box center [118, 488] width 228 height 43
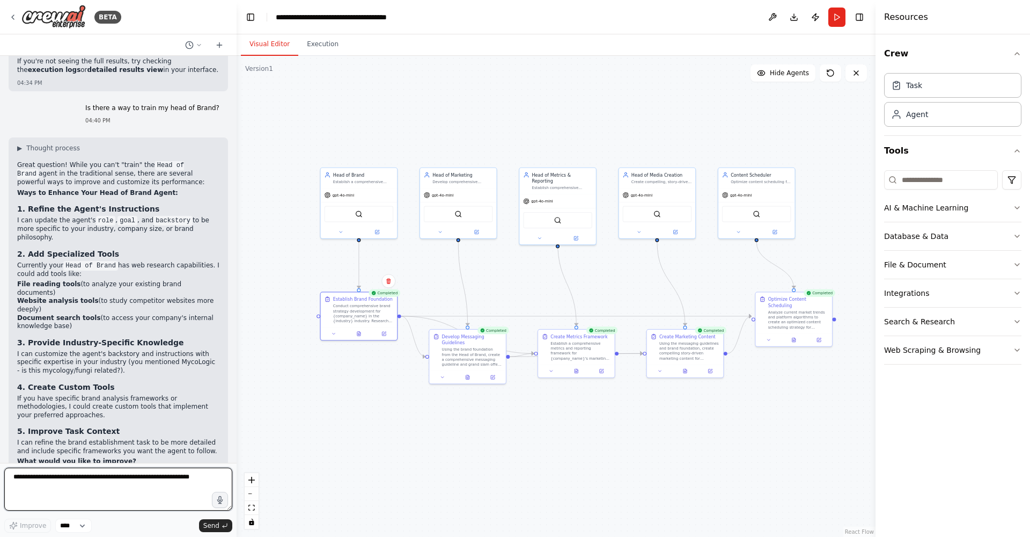
scroll to position [2343, 0]
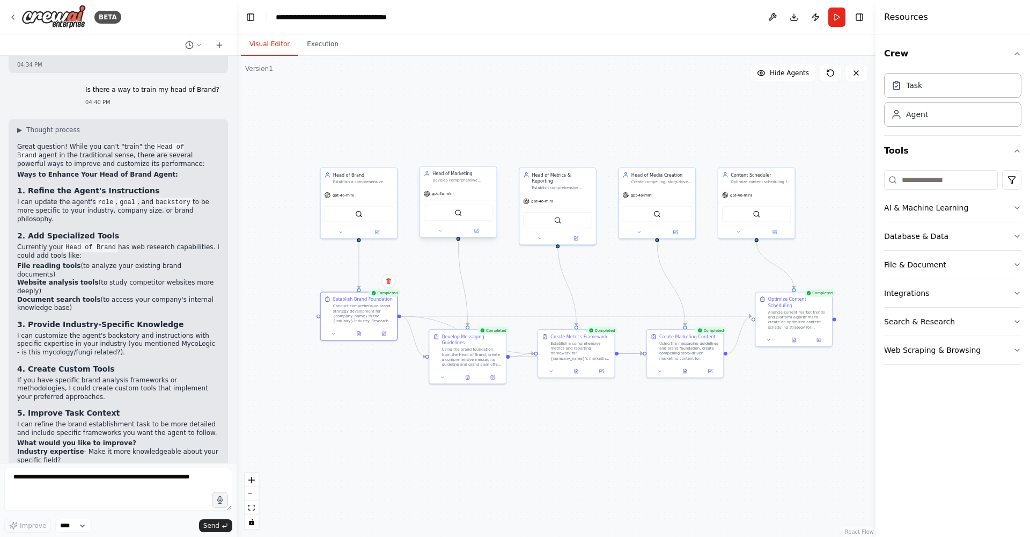
click at [465, 188] on div "gpt-4o-mini" at bounding box center [458, 193] width 76 height 13
click at [478, 362] on div "Using the brand foundation from the Head of Brand, create a comprehensive messa…" at bounding box center [472, 356] width 60 height 20
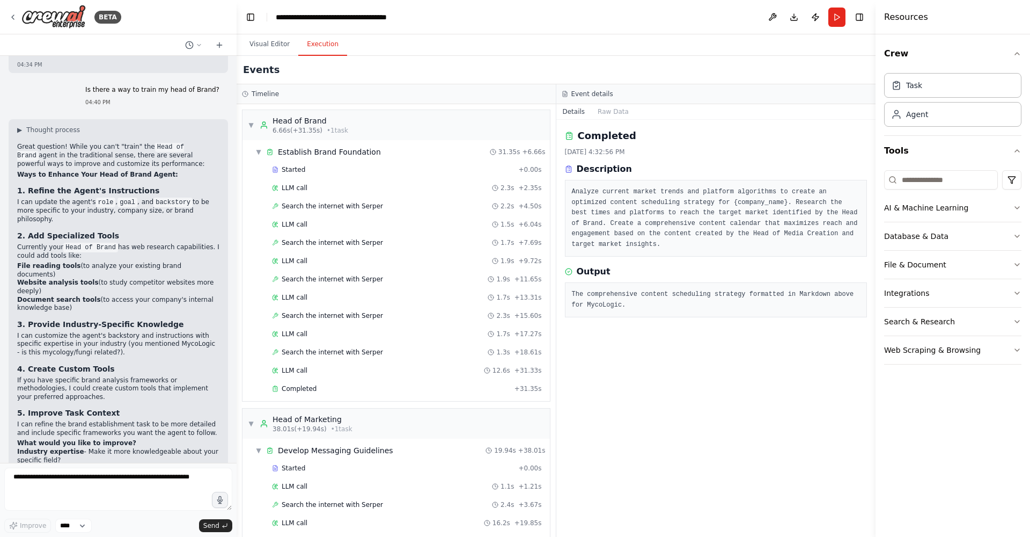
click at [319, 42] on button "Execution" at bounding box center [322, 44] width 49 height 23
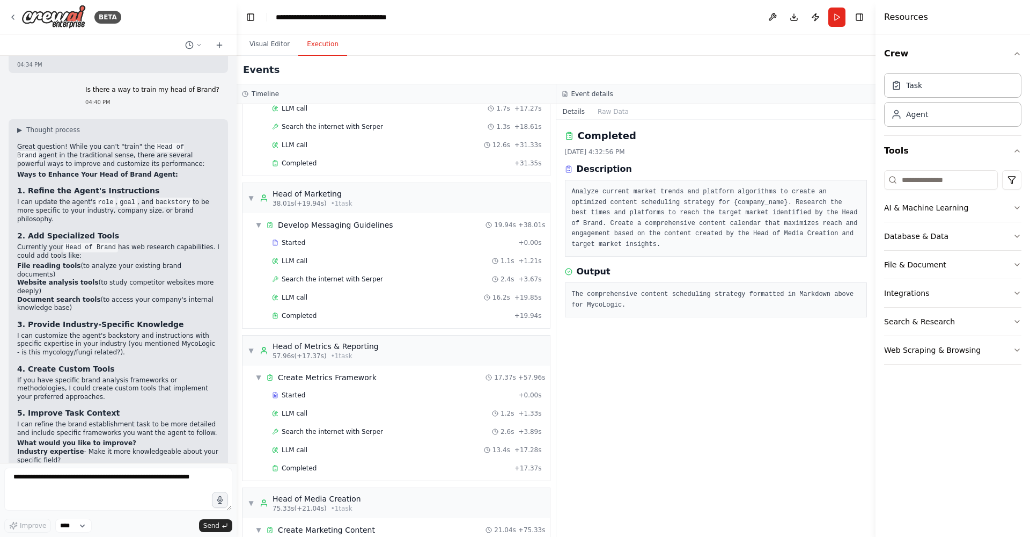
scroll to position [224, 0]
click at [351, 313] on div "Completed" at bounding box center [391, 316] width 238 height 9
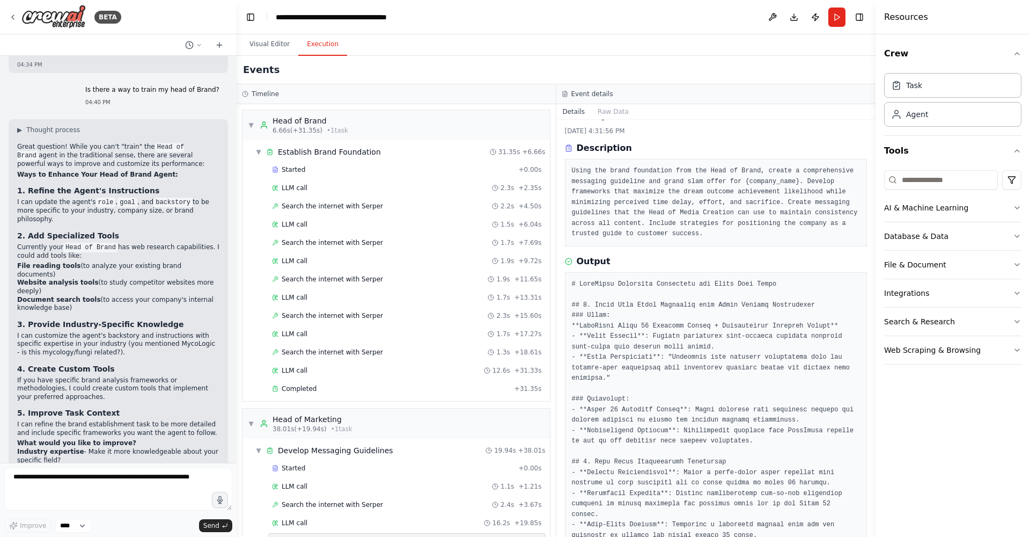
scroll to position [1, 0]
click at [268, 45] on button "Visual Editor" at bounding box center [269, 44] width 57 height 23
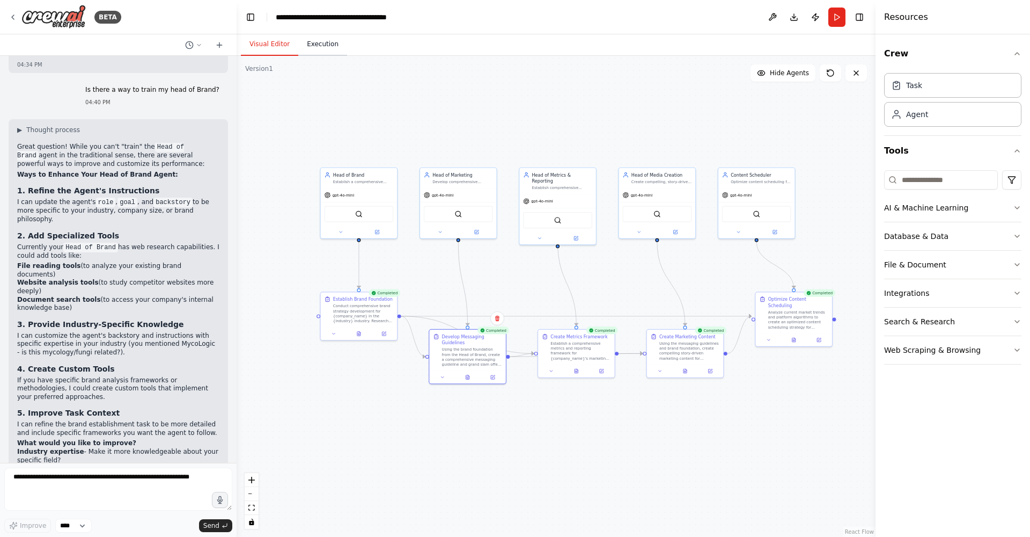
click at [331, 38] on button "Execution" at bounding box center [322, 44] width 49 height 23
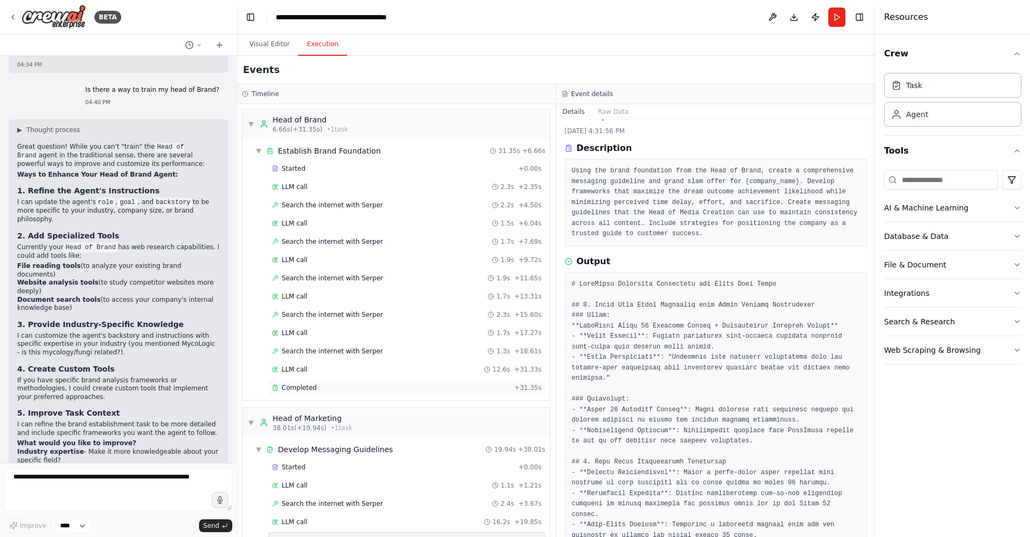
click at [406, 393] on div "Completed + 31.35s" at bounding box center [406, 387] width 277 height 16
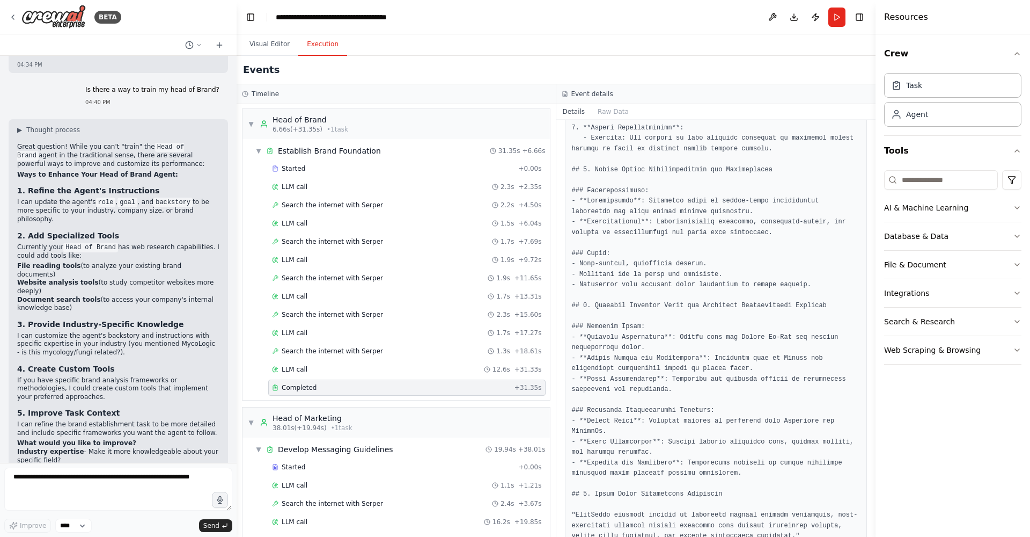
scroll to position [734, 0]
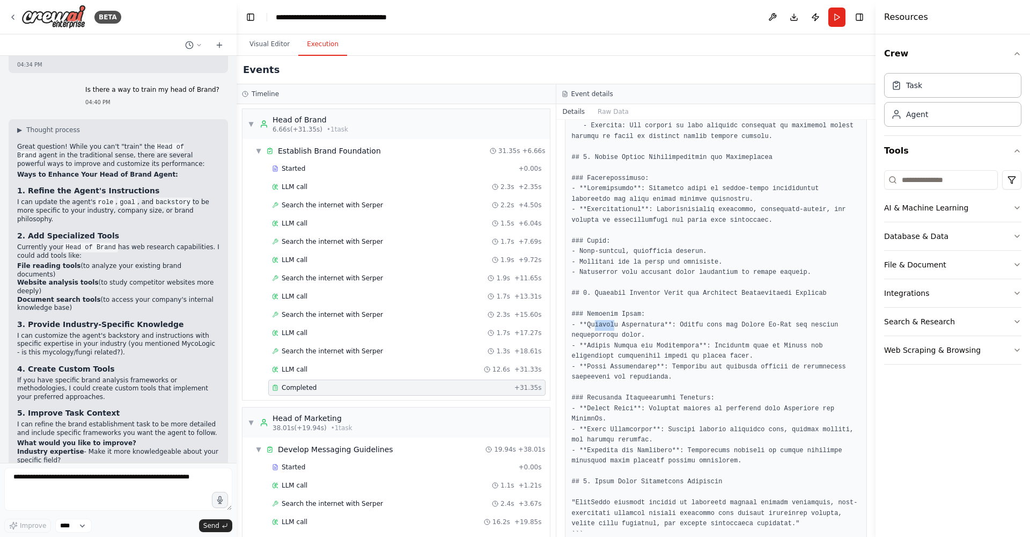
drag, startPoint x: 594, startPoint y: 301, endPoint x: 615, endPoint y: 298, distance: 21.1
click at [615, 298] on pre at bounding box center [716, 58] width 289 height 963
drag, startPoint x: 684, startPoint y: 304, endPoint x: 714, endPoint y: 303, distance: 30.1
click at [714, 303] on pre at bounding box center [716, 58] width 289 height 963
drag, startPoint x: 625, startPoint y: 324, endPoint x: 658, endPoint y: 324, distance: 33.3
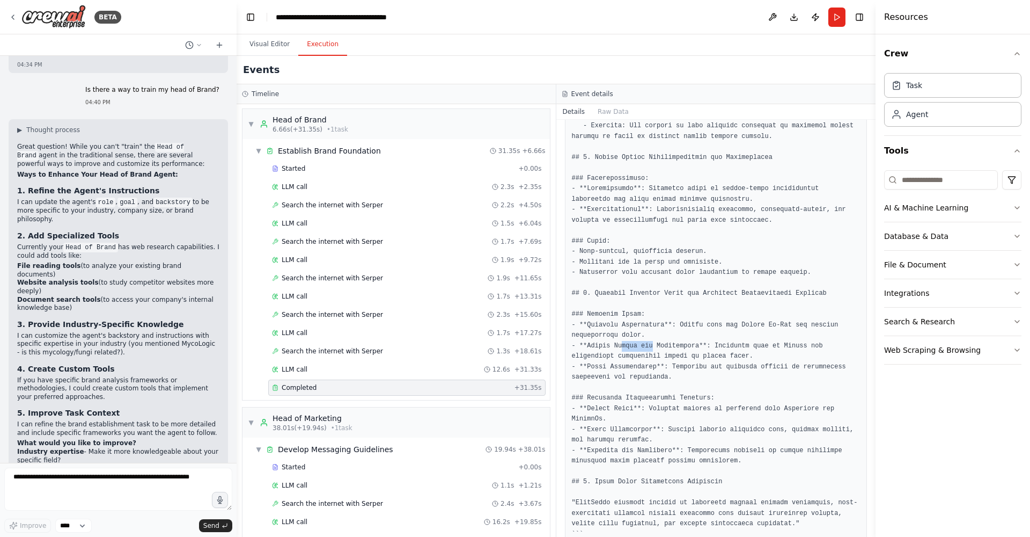
click at [656, 324] on pre at bounding box center [716, 58] width 289 height 963
drag, startPoint x: 794, startPoint y: 323, endPoint x: 817, endPoint y: 326, distance: 23.2
click at [817, 326] on pre at bounding box center [716, 58] width 289 height 963
click at [795, 325] on pre at bounding box center [716, 58] width 289 height 963
drag, startPoint x: 593, startPoint y: 303, endPoint x: 658, endPoint y: 303, distance: 64.9
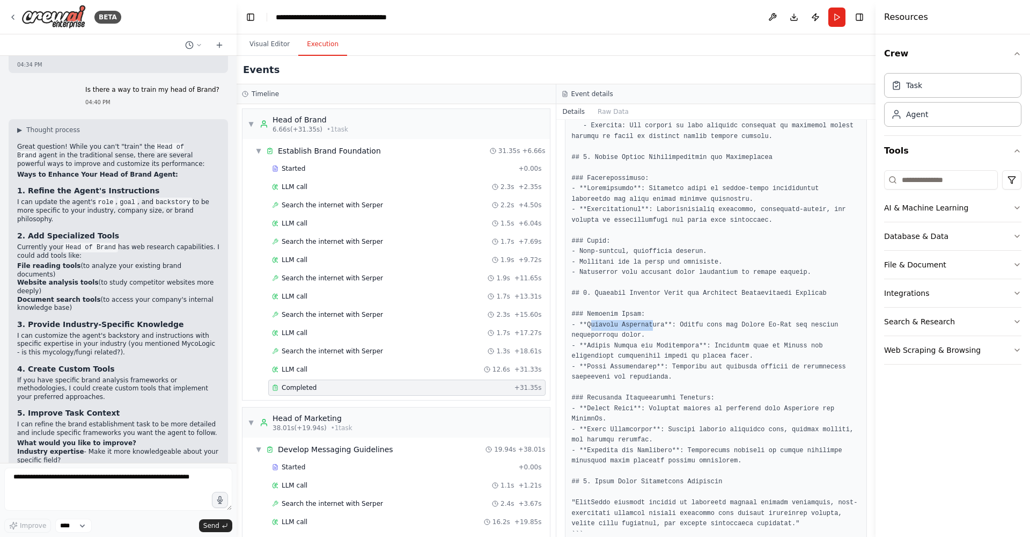
click at [656, 304] on pre at bounding box center [716, 58] width 289 height 963
drag, startPoint x: 597, startPoint y: 320, endPoint x: 686, endPoint y: 324, distance: 88.6
click at [686, 324] on pre at bounding box center [716, 58] width 289 height 963
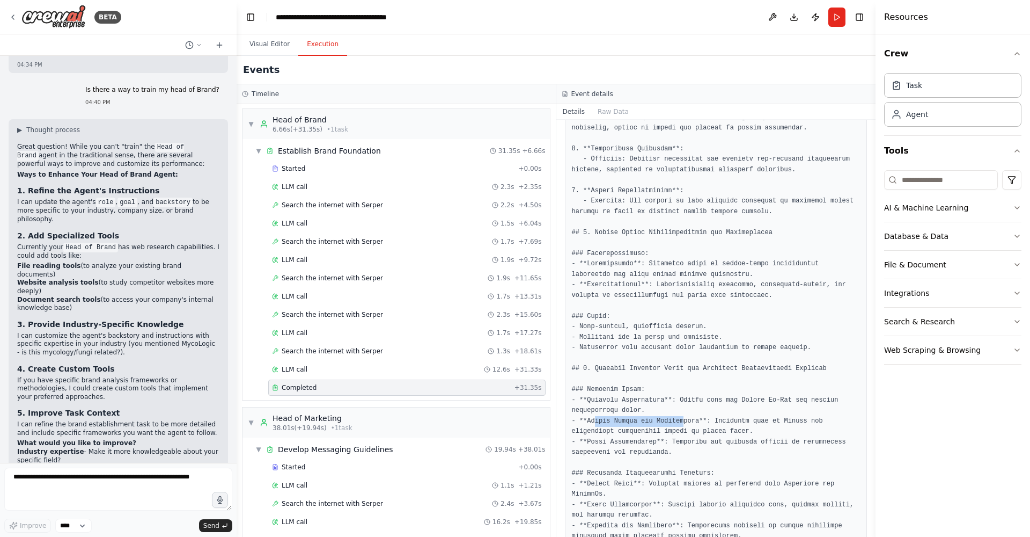
scroll to position [641, 0]
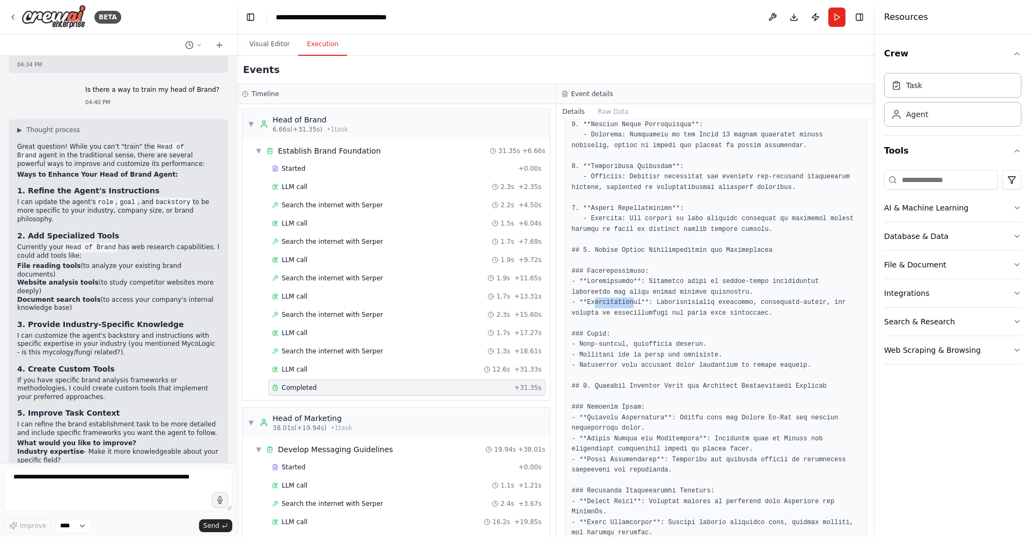
drag, startPoint x: 595, startPoint y: 280, endPoint x: 635, endPoint y: 283, distance: 40.4
click at [635, 283] on pre at bounding box center [716, 150] width 289 height 963
drag, startPoint x: 679, startPoint y: 283, endPoint x: 713, endPoint y: 286, distance: 33.9
click at [713, 286] on pre at bounding box center [716, 150] width 289 height 963
drag, startPoint x: 772, startPoint y: 284, endPoint x: 808, endPoint y: 289, distance: 36.3
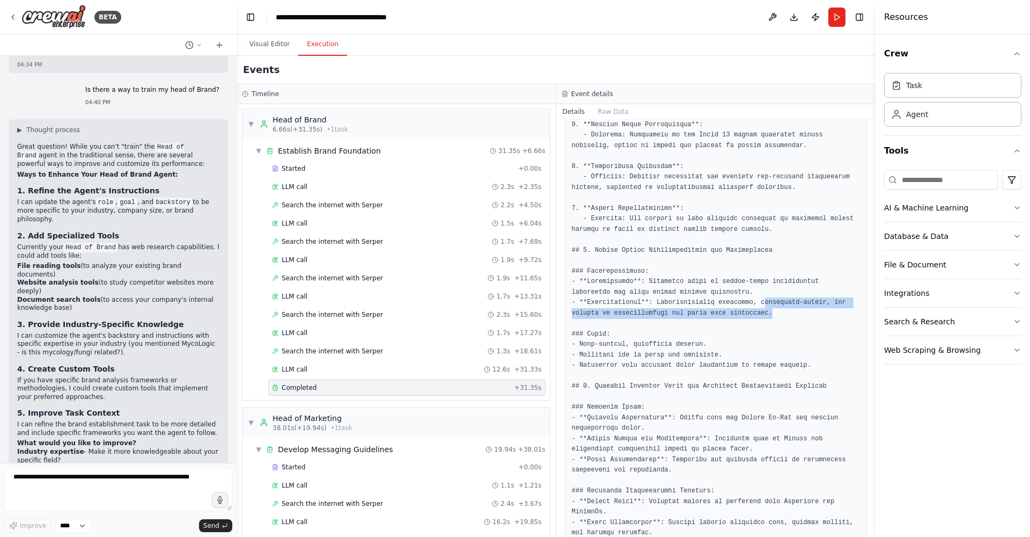
click at [808, 289] on pre at bounding box center [716, 150] width 289 height 963
click at [626, 294] on pre at bounding box center [716, 150] width 289 height 963
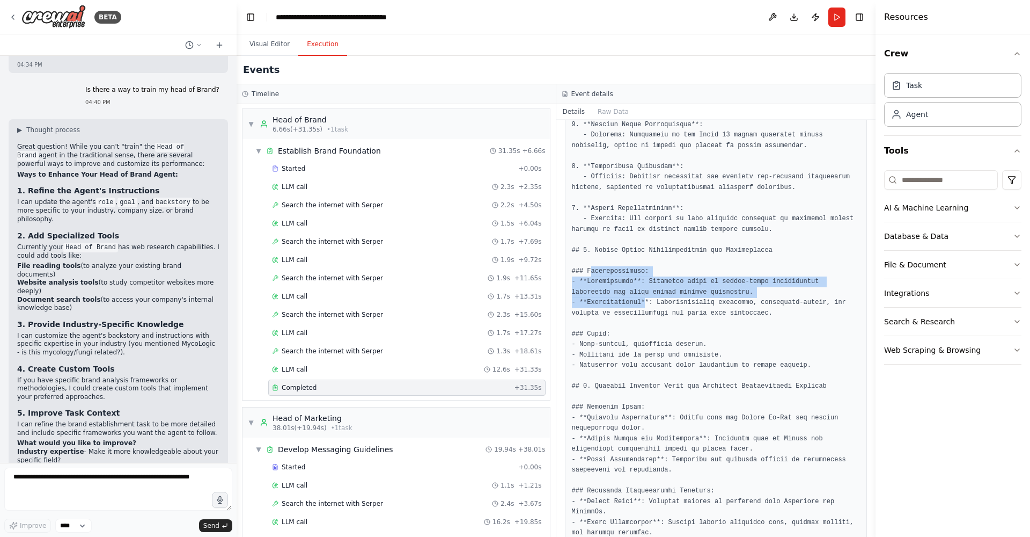
drag, startPoint x: 590, startPoint y: 257, endPoint x: 648, endPoint y: 286, distance: 64.8
click at [648, 286] on pre at bounding box center [716, 150] width 289 height 963
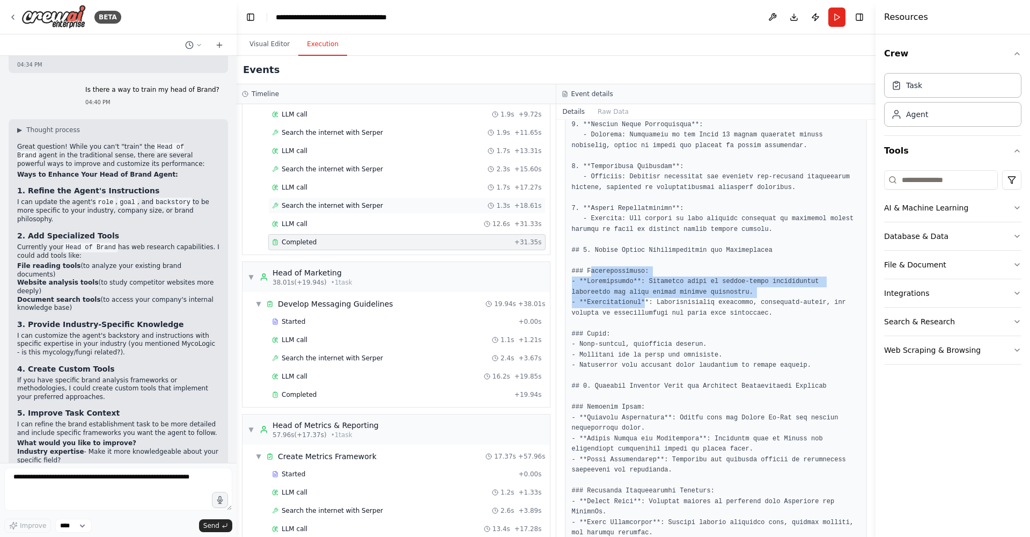
scroll to position [180, 0]
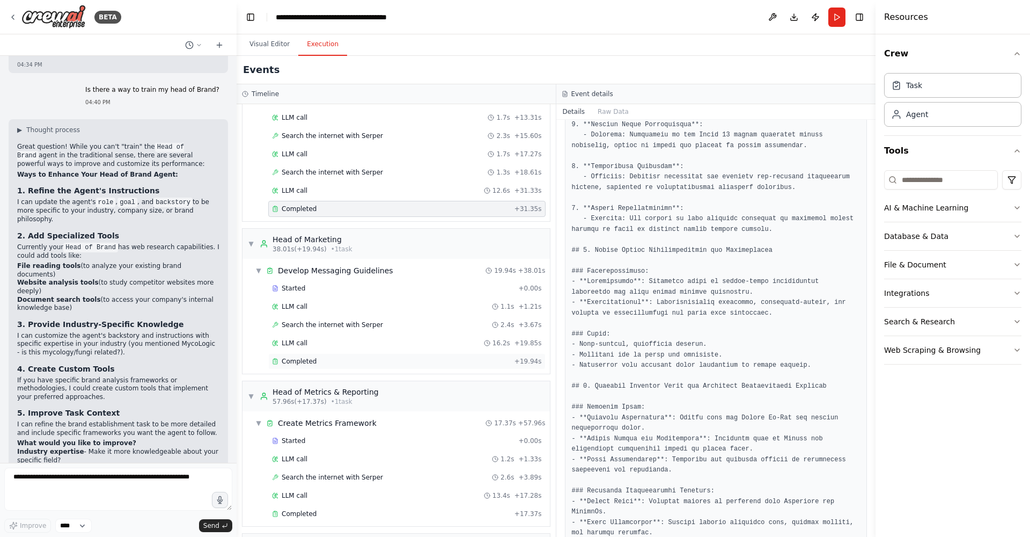
click at [324, 355] on div "Completed + 19.94s" at bounding box center [406, 361] width 277 height 16
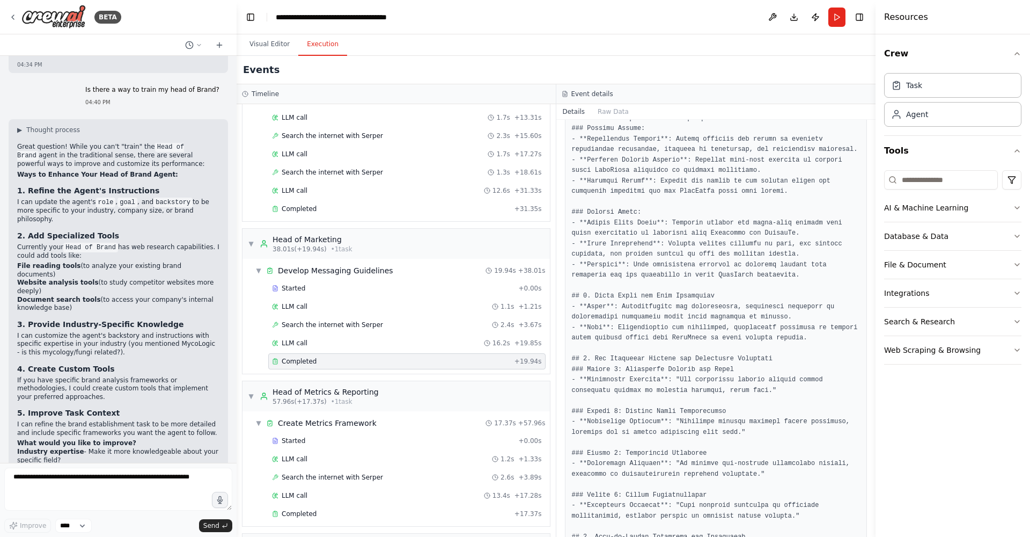
scroll to position [544, 0]
drag, startPoint x: 600, startPoint y: 281, endPoint x: 629, endPoint y: 281, distance: 29.0
click at [629, 281] on pre at bounding box center [716, 211] width 289 height 911
drag, startPoint x: 642, startPoint y: 277, endPoint x: 695, endPoint y: 288, distance: 54.7
click at [688, 287] on pre at bounding box center [716, 211] width 289 height 911
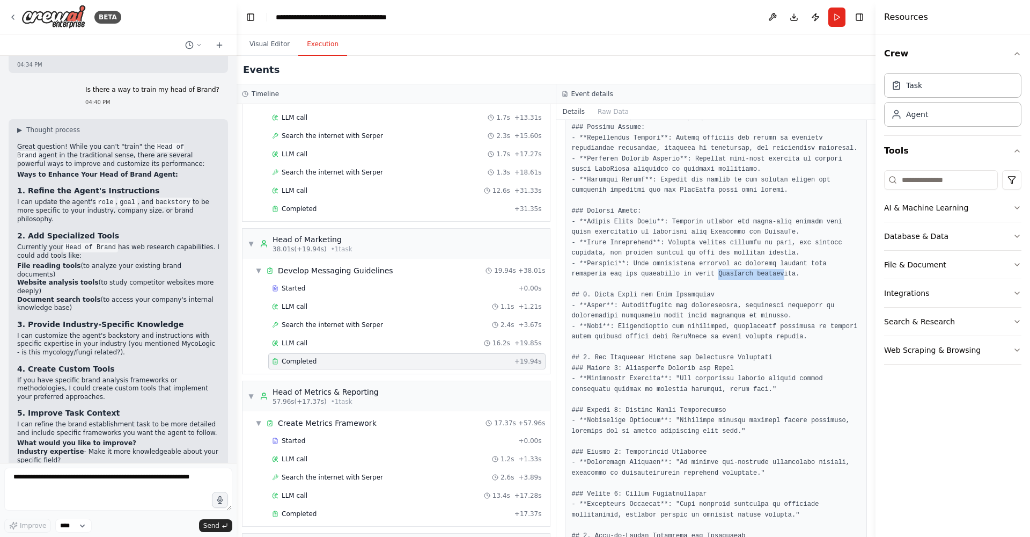
drag, startPoint x: 789, startPoint y: 292, endPoint x: 722, endPoint y: 282, distance: 67.4
click at [724, 283] on pre at bounding box center [716, 211] width 289 height 911
click at [778, 311] on pre at bounding box center [716, 211] width 289 height 911
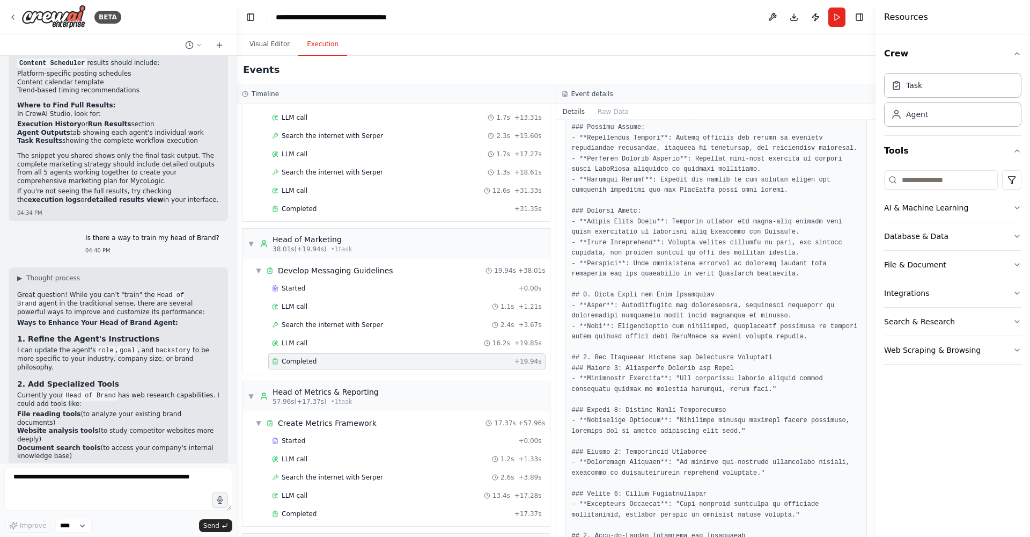
scroll to position [2173, 0]
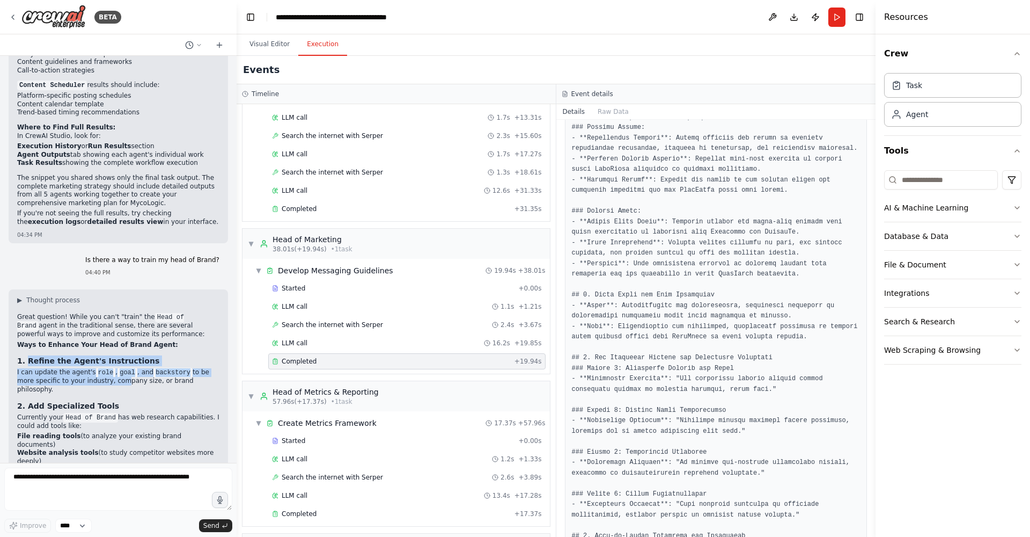
drag, startPoint x: 27, startPoint y: 273, endPoint x: 118, endPoint y: 298, distance: 94.6
click at [118, 313] on div "Great question! While you can't "train" the Head of Brand agent in the traditio…" at bounding box center [118, 511] width 202 height 397
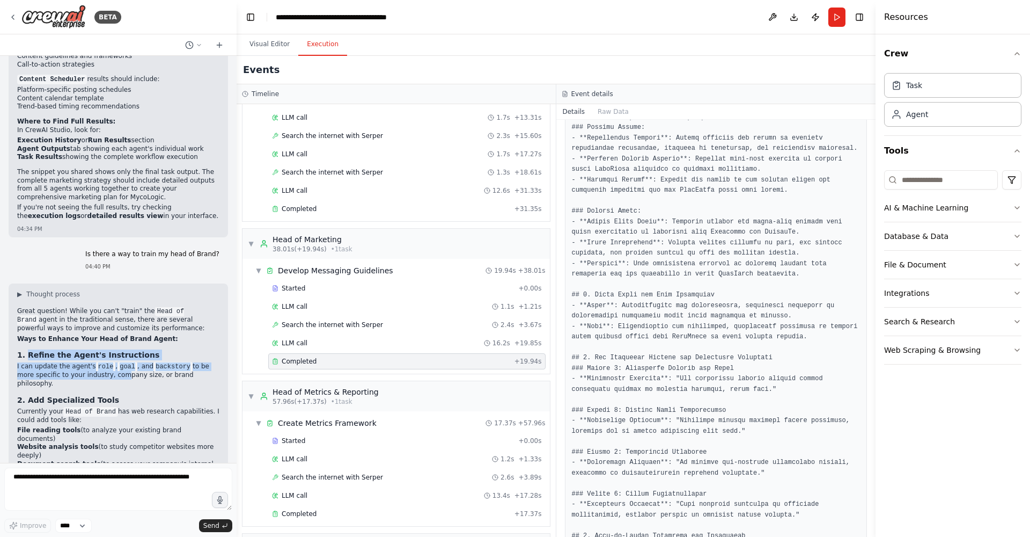
scroll to position [2180, 0]
drag, startPoint x: 19, startPoint y: 342, endPoint x: 64, endPoint y: 348, distance: 45.4
click at [64, 426] on strong "File reading tools" at bounding box center [48, 430] width 63 height 8
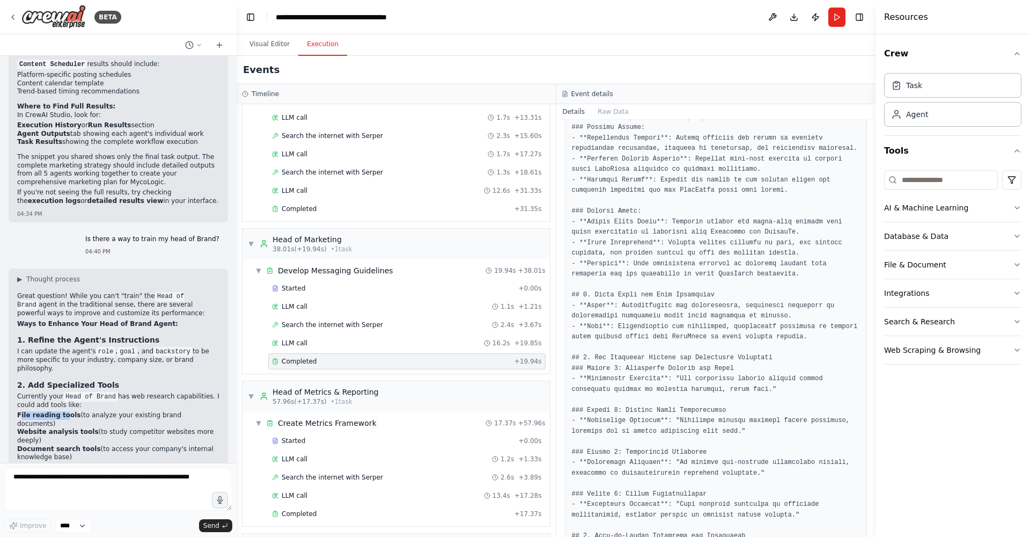
scroll to position [2200, 0]
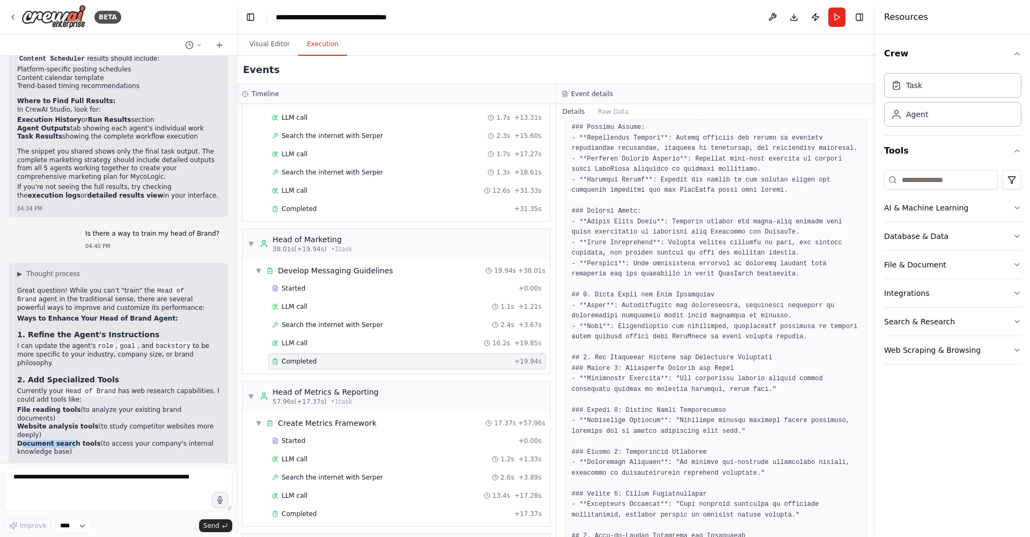
drag, startPoint x: 20, startPoint y: 347, endPoint x: 71, endPoint y: 353, distance: 51.8
click at [71, 439] on strong "Document search tools" at bounding box center [59, 443] width 84 height 8
drag, startPoint x: 106, startPoint y: 349, endPoint x: 150, endPoint y: 348, distance: 44.6
click at [150, 439] on li "Document search tools (to access your company's internal knowledge base)" at bounding box center [118, 447] width 202 height 17
drag, startPoint x: 45, startPoint y: 335, endPoint x: 105, endPoint y: 336, distance: 60.1
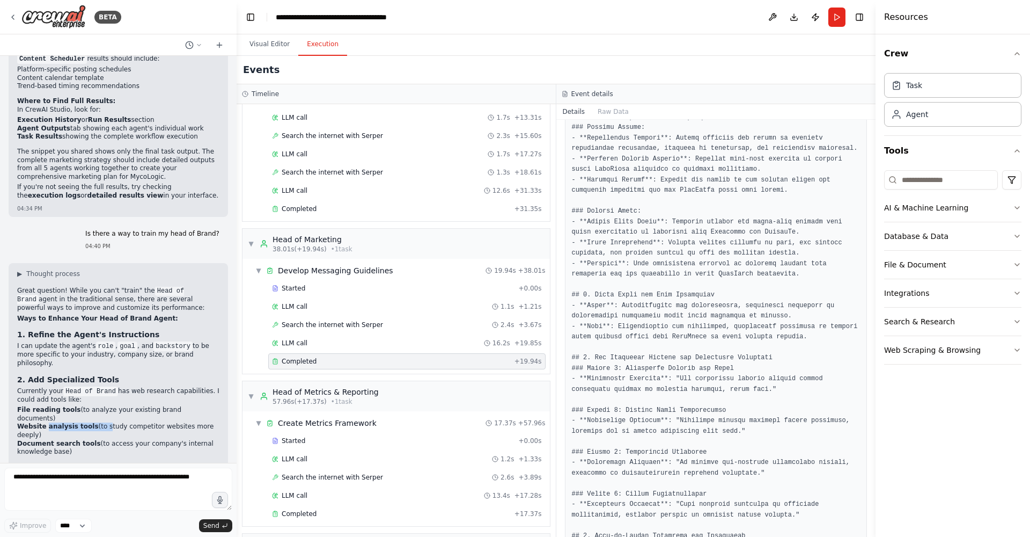
click at [101, 422] on li "Website analysis tools (to study competitor websites more deeply)" at bounding box center [118, 430] width 202 height 17
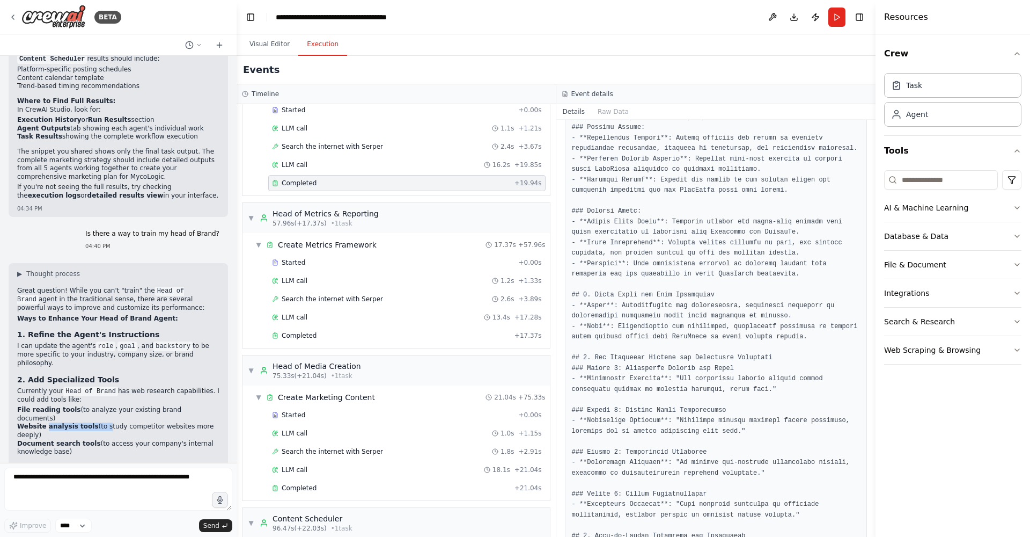
scroll to position [523, 0]
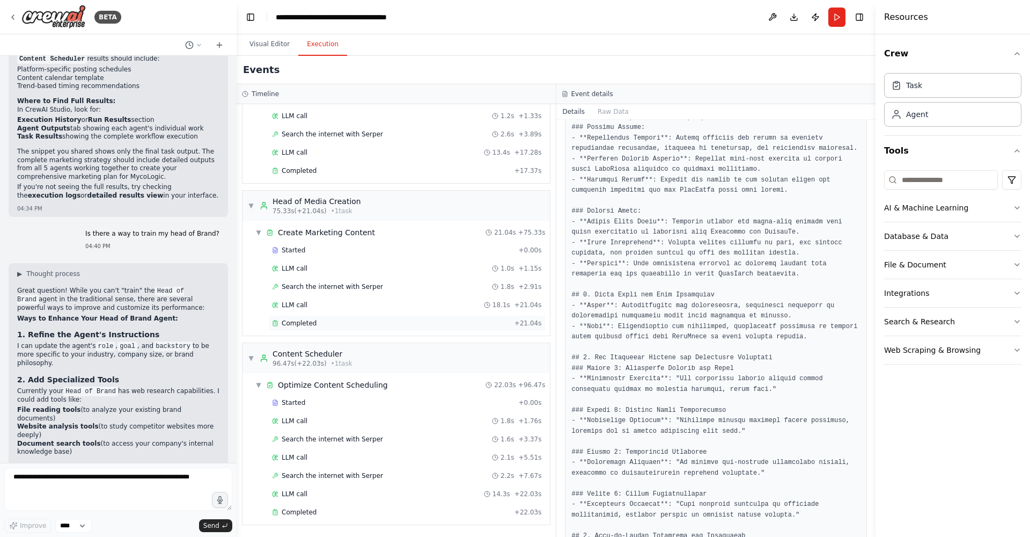
click at [357, 319] on div "Completed" at bounding box center [391, 323] width 238 height 9
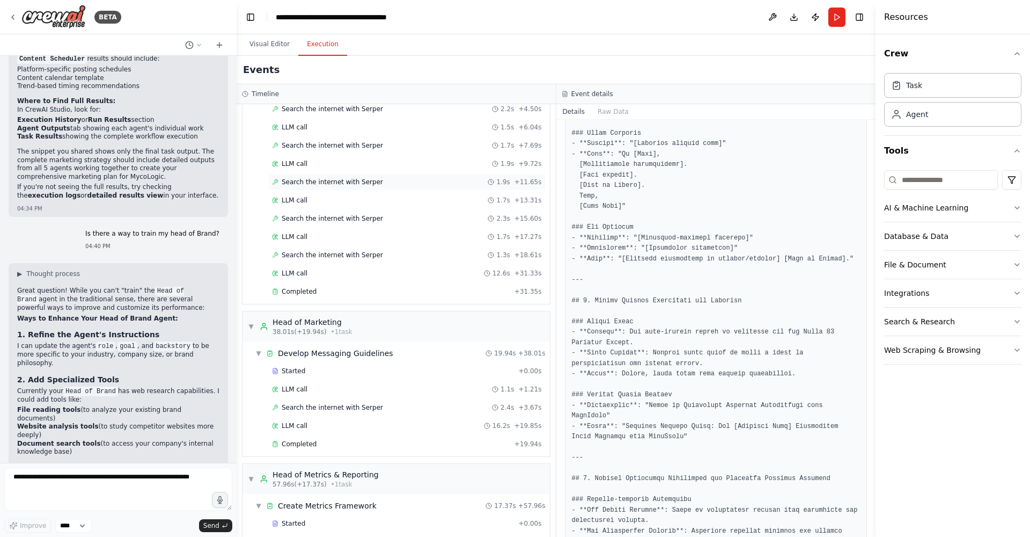
scroll to position [0, 0]
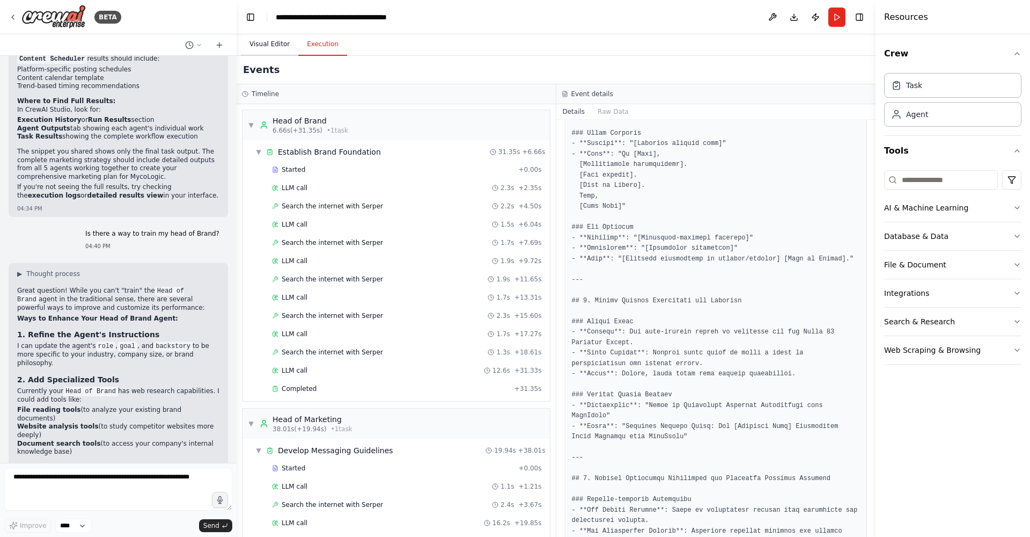
click at [255, 39] on button "Visual Editor" at bounding box center [269, 44] width 57 height 23
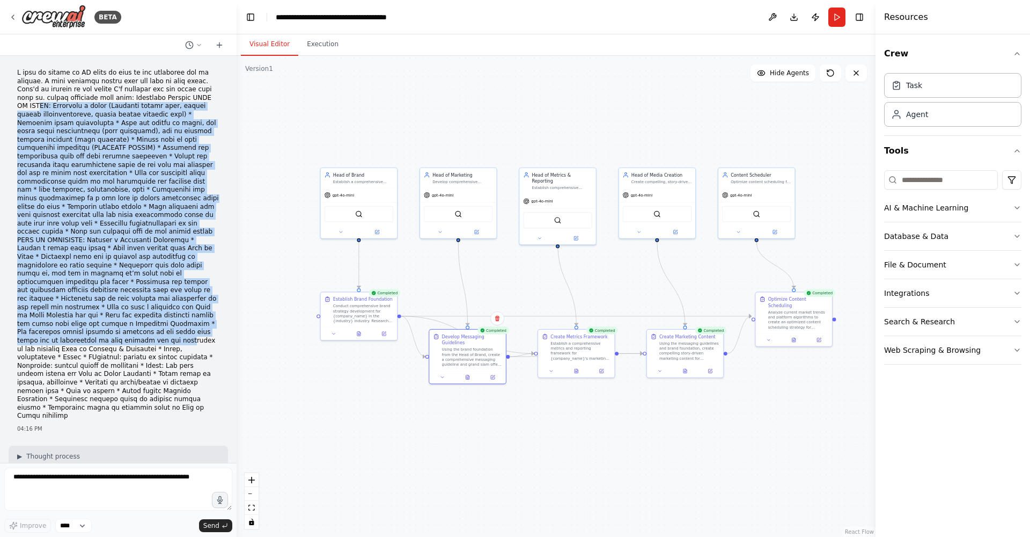
drag, startPoint x: 35, startPoint y: 101, endPoint x: 158, endPoint y: 321, distance: 252.0
click at [160, 325] on p at bounding box center [118, 244] width 202 height 351
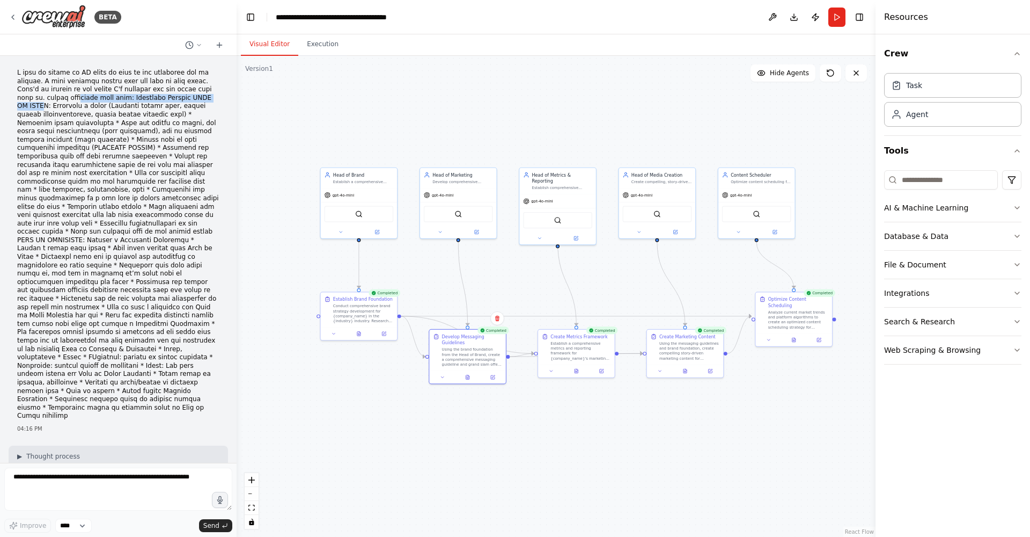
drag, startPoint x: 88, startPoint y: 98, endPoint x: 56, endPoint y: 105, distance: 32.4
click at [36, 106] on p at bounding box center [118, 244] width 202 height 351
click at [380, 182] on div "Establish a comprehensive brand strategy for {company_name} by identifying comp…" at bounding box center [363, 180] width 60 height 5
click at [379, 231] on icon at bounding box center [377, 231] width 4 height 4
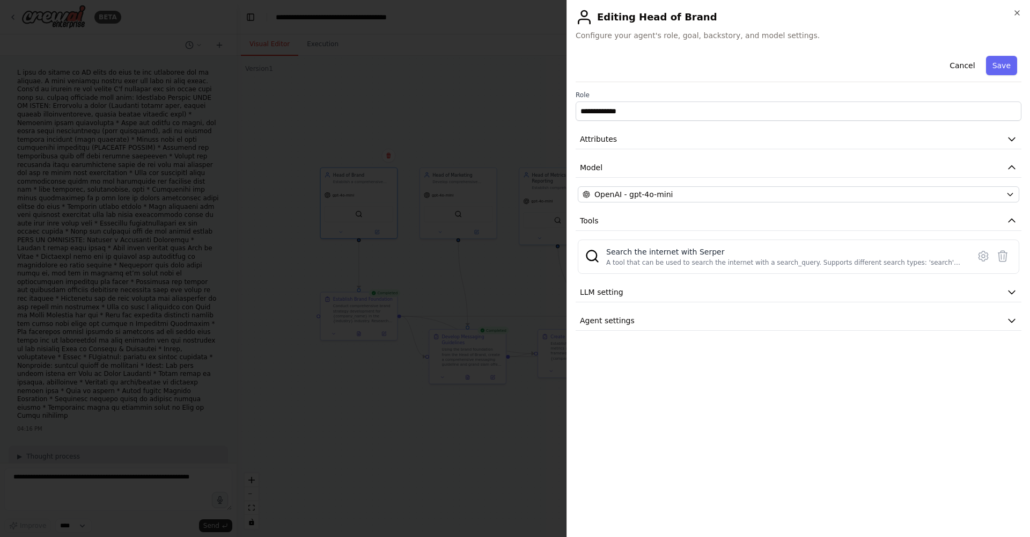
click at [502, 348] on div at bounding box center [515, 268] width 1030 height 537
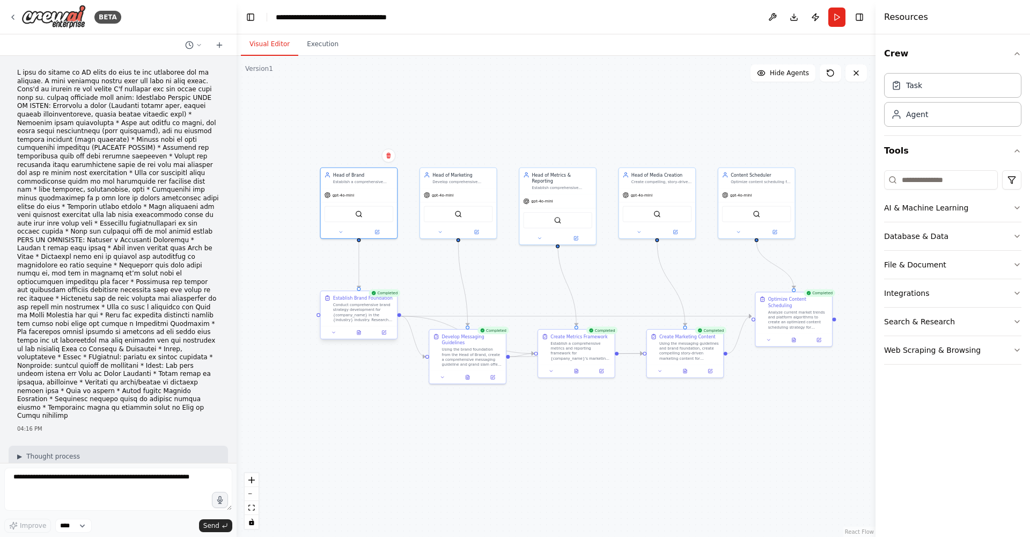
click at [370, 312] on div "Conduct comprehensive brand strategy development for {company_name} in the {ind…" at bounding box center [363, 312] width 60 height 20
click at [384, 335] on button at bounding box center [383, 332] width 21 height 8
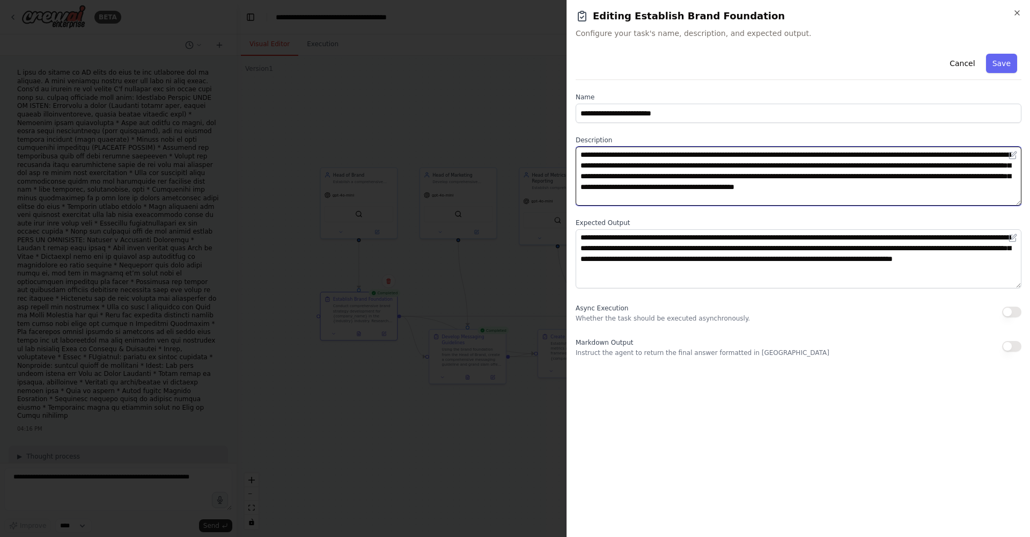
drag, startPoint x: 592, startPoint y: 195, endPoint x: 604, endPoint y: 176, distance: 22.6
click at [619, 189] on textarea "**********" at bounding box center [799, 175] width 446 height 59
drag, startPoint x: 588, startPoint y: 157, endPoint x: 625, endPoint y: 183, distance: 45.1
click at [633, 175] on textarea "**********" at bounding box center [799, 175] width 446 height 59
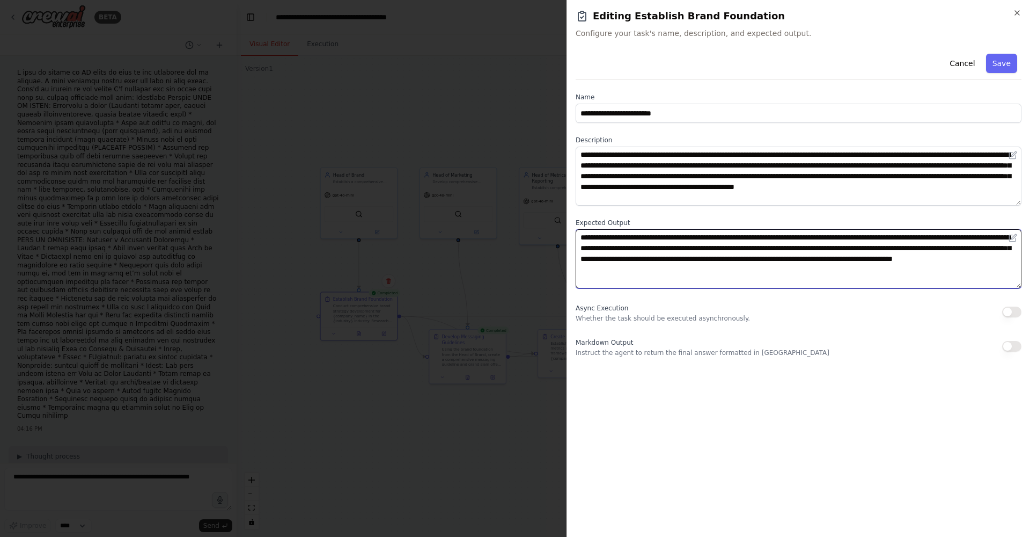
drag, startPoint x: 601, startPoint y: 237, endPoint x: 675, endPoint y: 251, distance: 75.3
click at [675, 251] on textarea "**********" at bounding box center [799, 258] width 446 height 59
drag, startPoint x: 716, startPoint y: 265, endPoint x: 724, endPoint y: 274, distance: 12.5
click at [727, 272] on textarea "**********" at bounding box center [799, 258] width 446 height 59
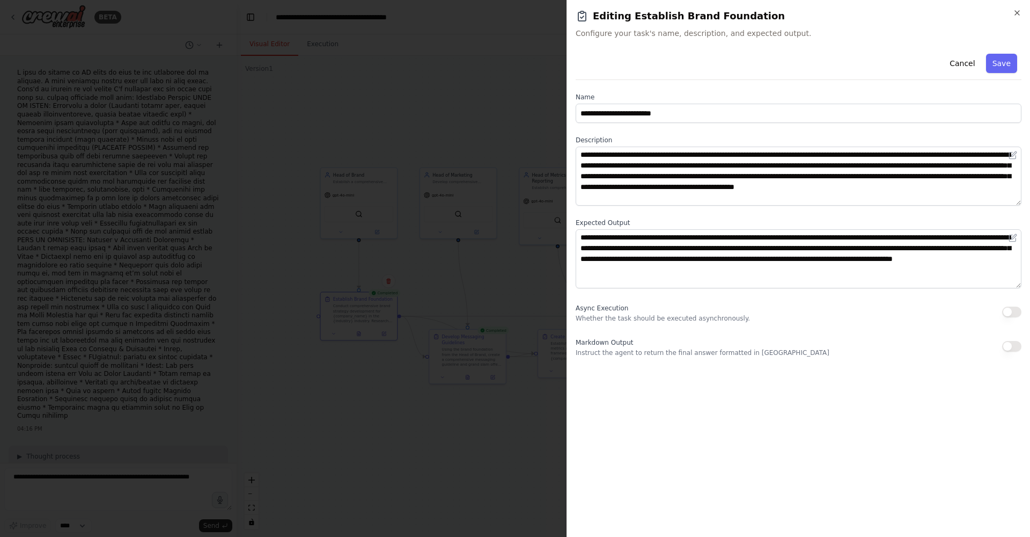
click at [105, 142] on div at bounding box center [515, 268] width 1030 height 537
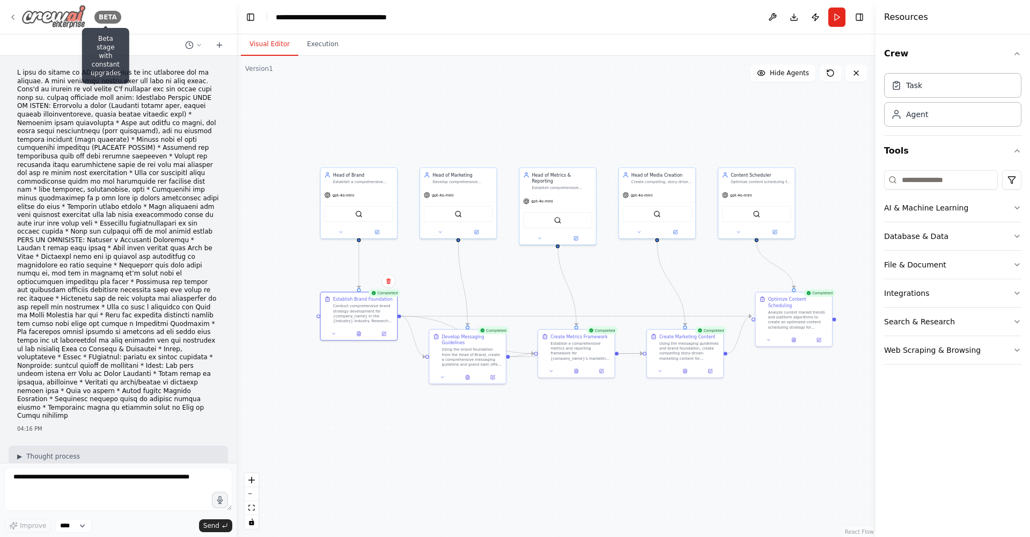
click at [109, 17] on div "BETA" at bounding box center [107, 17] width 27 height 13
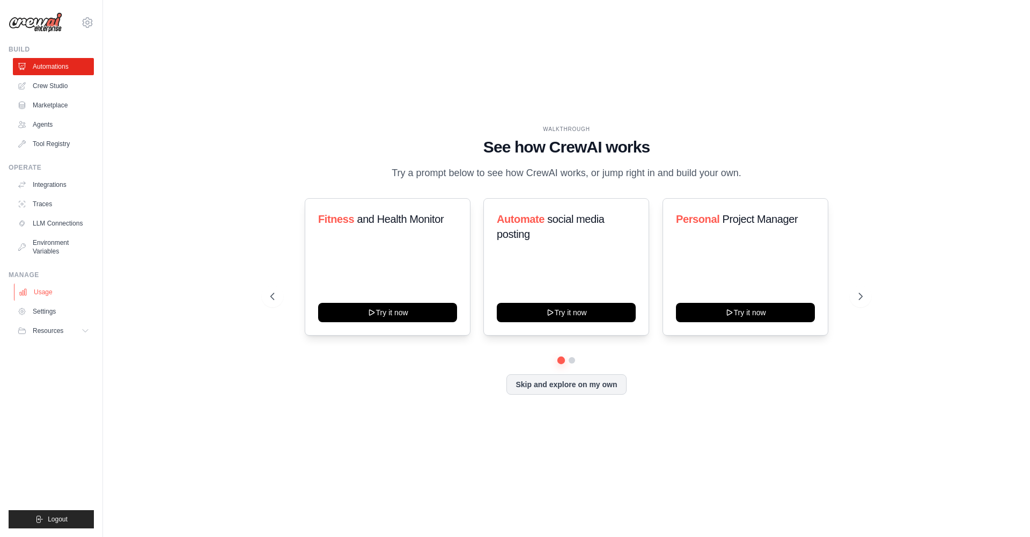
click at [55, 298] on link "Usage" at bounding box center [54, 291] width 81 height 17
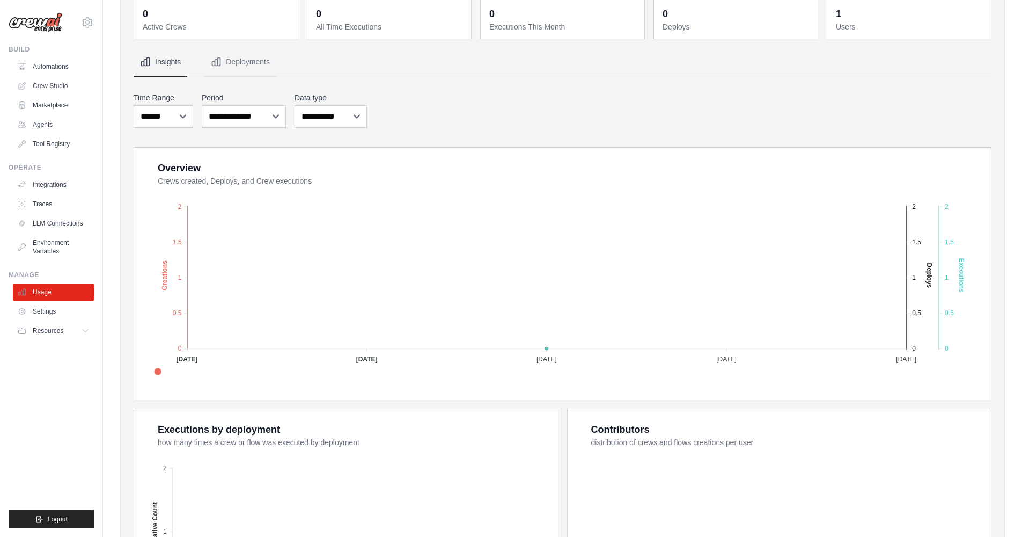
scroll to position [193, 0]
